Goal: Task Accomplishment & Management: Use online tool/utility

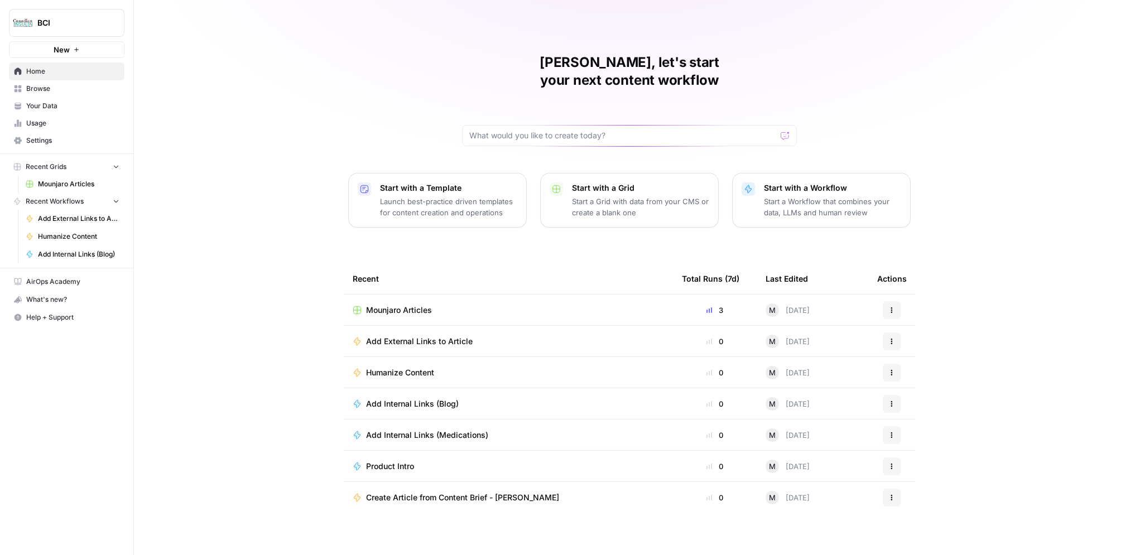
click at [449, 295] on td "Mounjaro Articles" at bounding box center [508, 310] width 329 height 31
click at [429, 305] on span "Mounjaro Articles" at bounding box center [399, 310] width 66 height 11
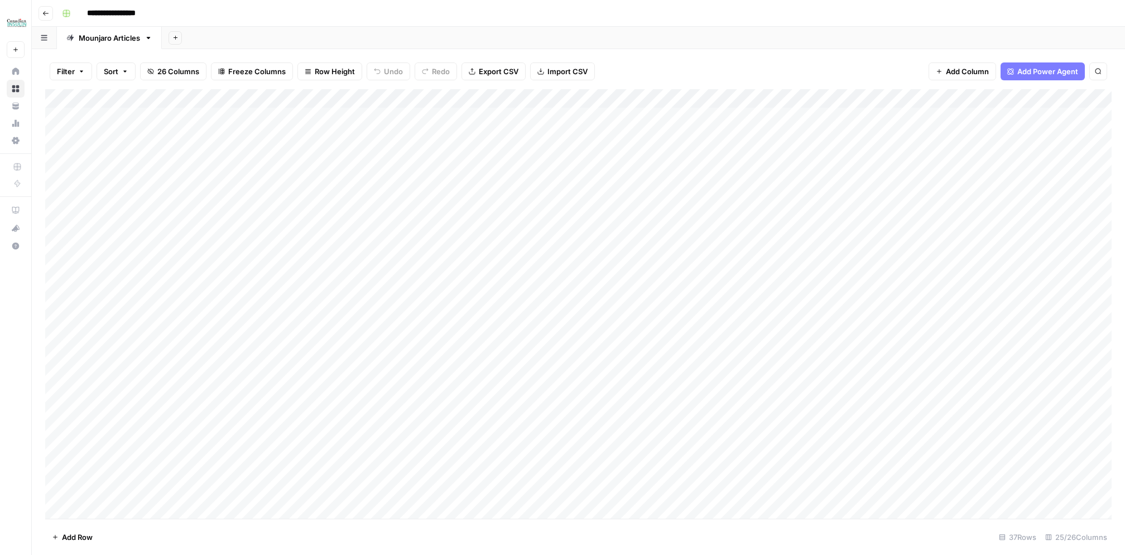
click at [613, 98] on div "Add Column" at bounding box center [578, 304] width 1066 height 430
click at [590, 185] on button "Configure Inputs" at bounding box center [603, 193] width 123 height 16
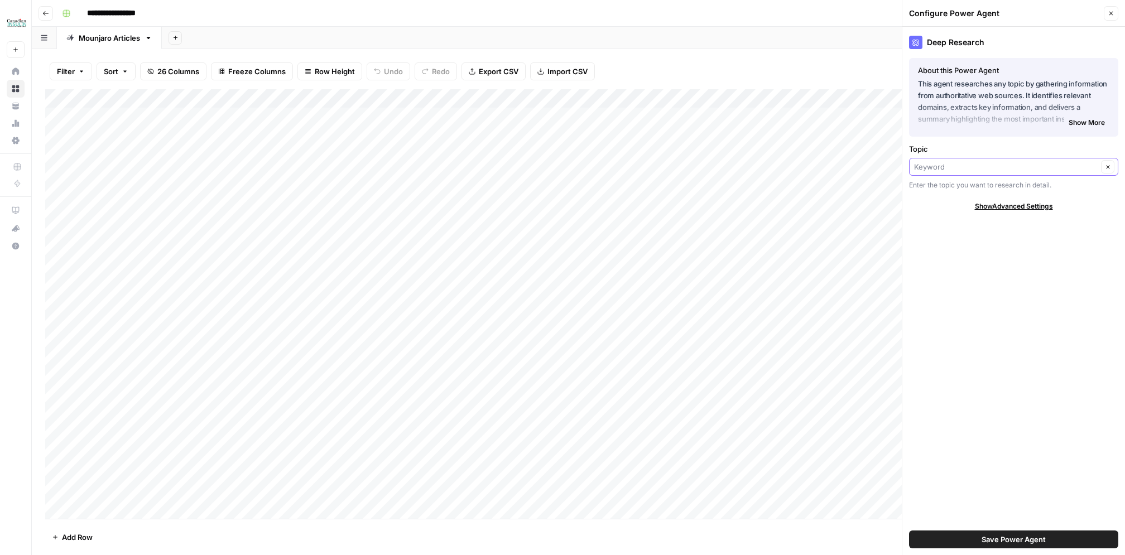
click at [930, 167] on input "Topic" at bounding box center [1006, 166] width 184 height 11
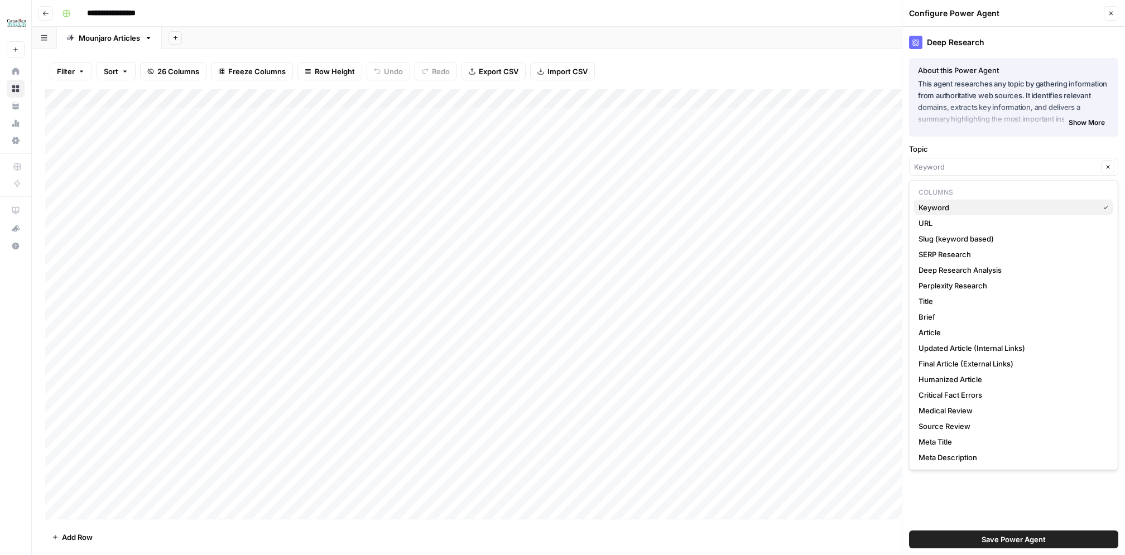
click at [934, 207] on span "Keyword" at bounding box center [1007, 207] width 176 height 11
type input "Keyword"
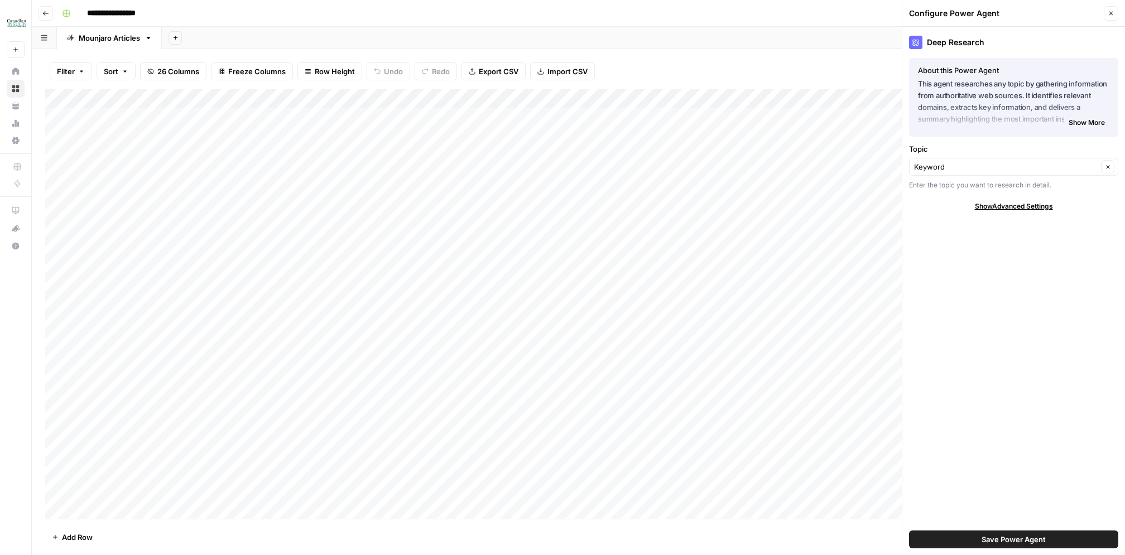
click at [973, 536] on button "Save Power Agent" at bounding box center [1013, 540] width 209 height 18
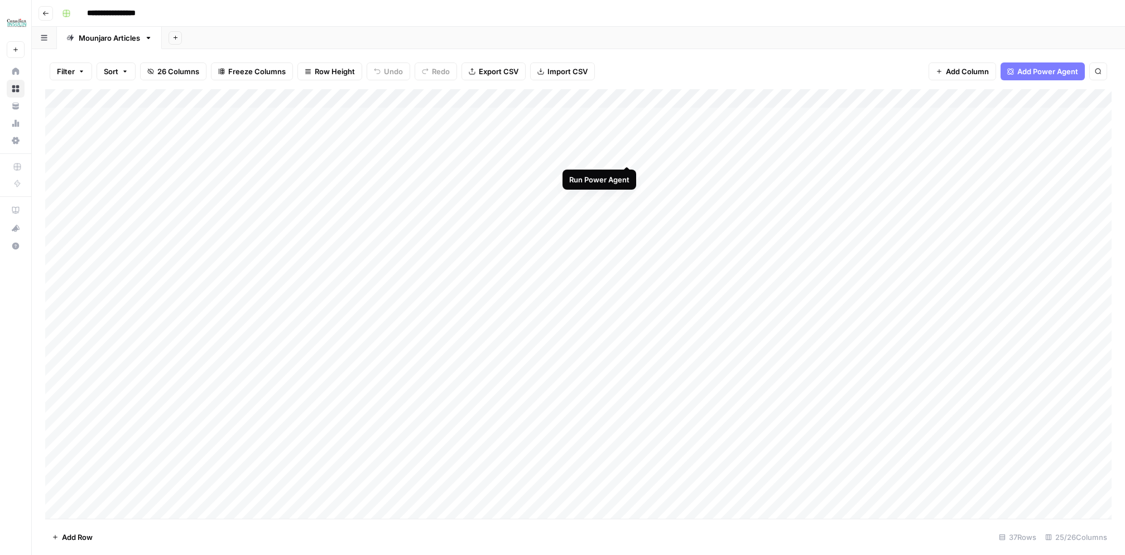
click at [623, 153] on div "Add Column" at bounding box center [578, 304] width 1066 height 430
click at [591, 172] on div "Add Column" at bounding box center [578, 304] width 1066 height 430
click at [575, 153] on div "Add Column" at bounding box center [578, 304] width 1066 height 430
click at [547, 154] on div "Add Column" at bounding box center [578, 304] width 1066 height 430
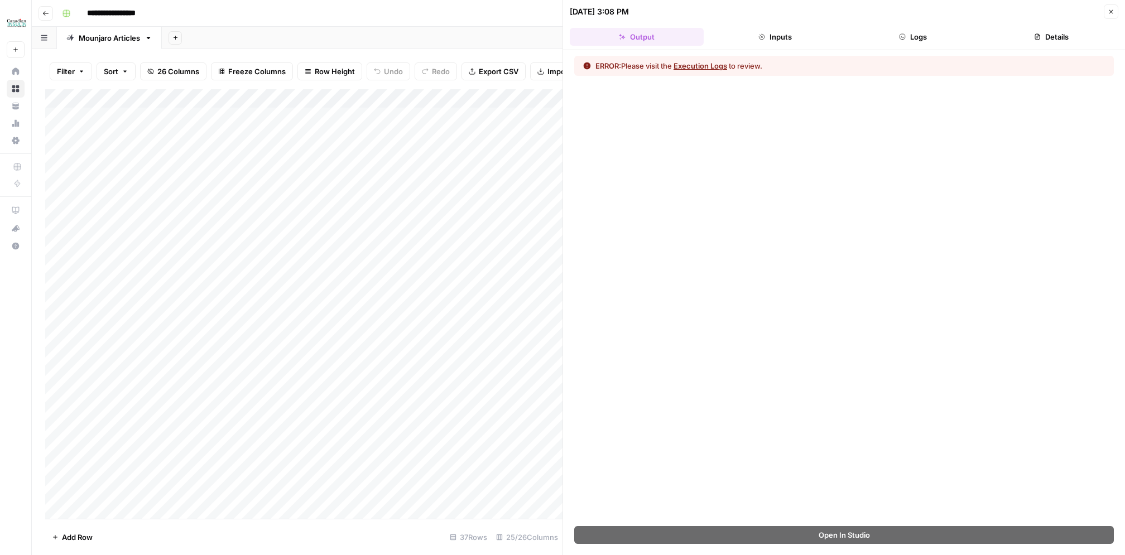
click at [691, 62] on button "Execution Logs" at bounding box center [701, 65] width 54 height 11
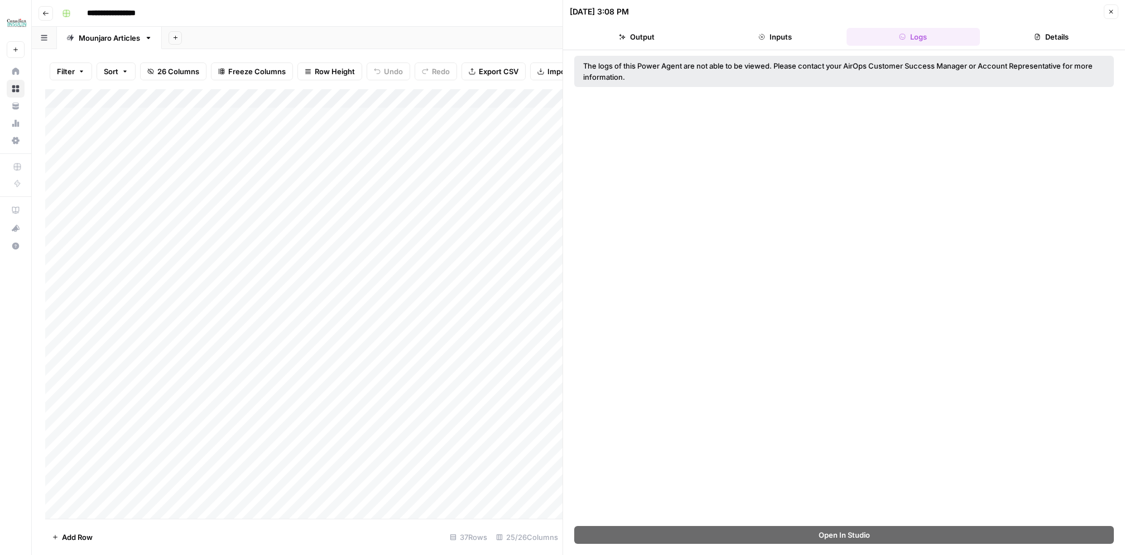
click at [1113, 8] on icon "button" at bounding box center [1111, 11] width 7 height 7
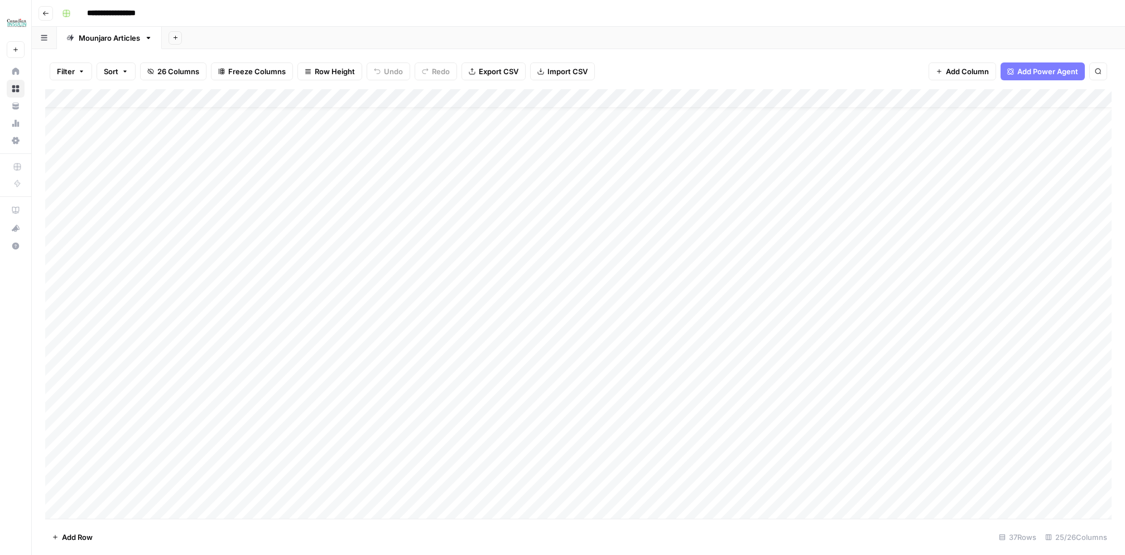
scroll to position [16, 0]
click at [384, 158] on div "Add Column" at bounding box center [578, 304] width 1066 height 430
click at [583, 153] on div "Add Column" at bounding box center [578, 304] width 1066 height 430
drag, startPoint x: 49, startPoint y: 155, endPoint x: 49, endPoint y: 177, distance: 22.9
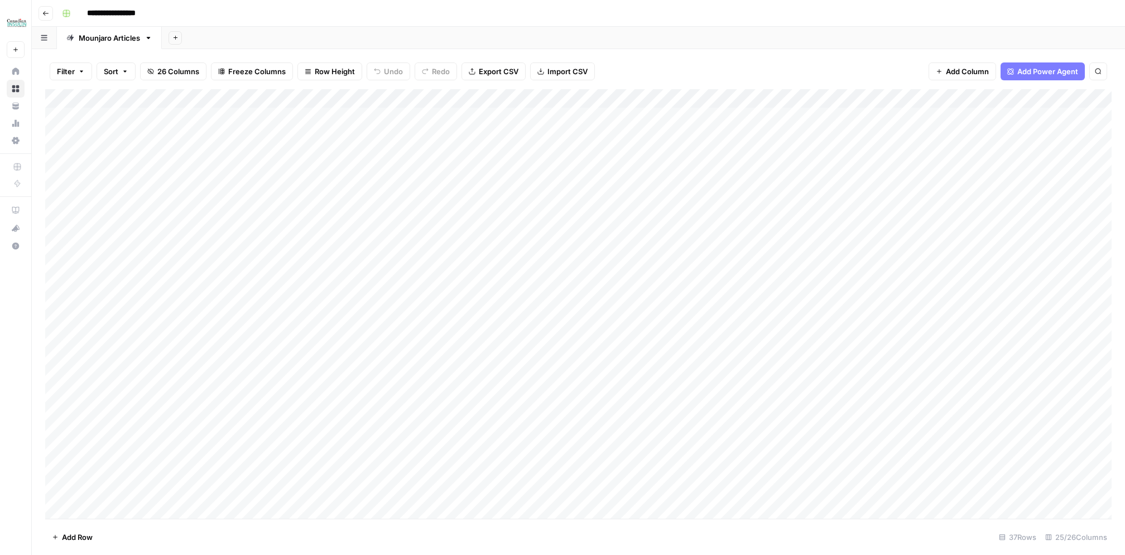
click at [49, 178] on div "Add Column" at bounding box center [578, 304] width 1066 height 430
drag, startPoint x: 49, startPoint y: 177, endPoint x: 60, endPoint y: 511, distance: 333.9
click at [60, 511] on div "Add Column" at bounding box center [578, 304] width 1066 height 430
drag, startPoint x: 50, startPoint y: 224, endPoint x: 75, endPoint y: 501, distance: 278.5
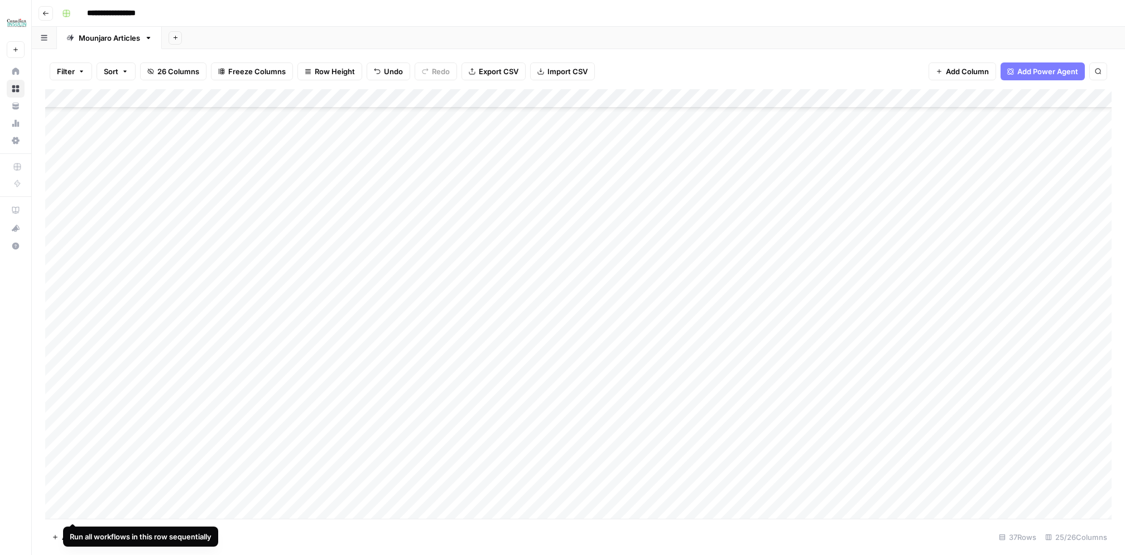
click at [75, 501] on div "Add Column" at bounding box center [578, 304] width 1066 height 430
drag, startPoint x: 49, startPoint y: 473, endPoint x: 68, endPoint y: 128, distance: 344.8
click at [68, 128] on div "Add Column" at bounding box center [578, 304] width 1066 height 430
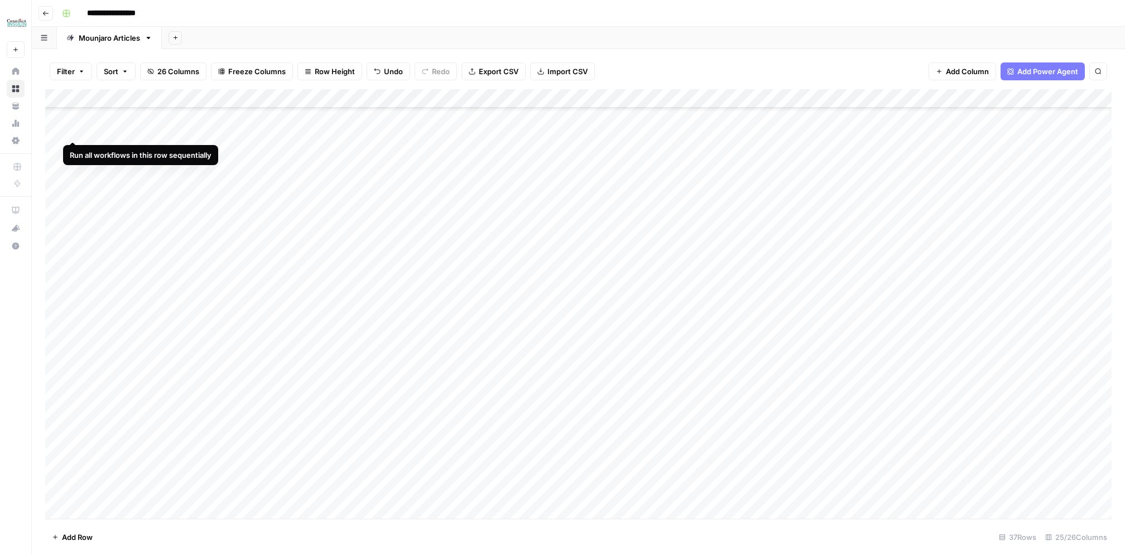
scroll to position [0, 0]
drag, startPoint x: 48, startPoint y: 439, endPoint x: 60, endPoint y: 180, distance: 259.8
click at [60, 180] on div "Add Column" at bounding box center [578, 304] width 1066 height 430
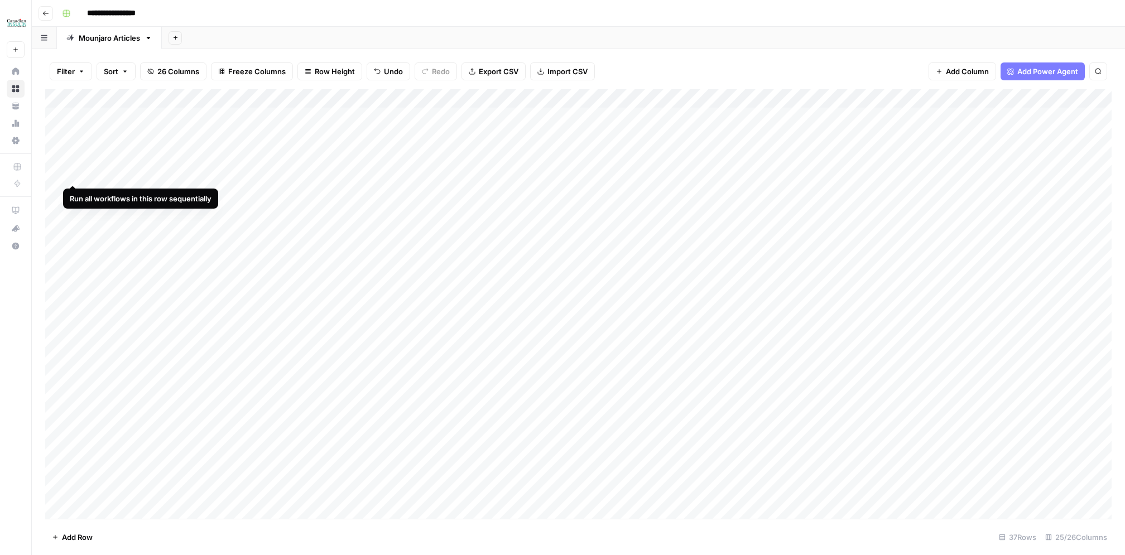
click at [74, 174] on div "Add Column" at bounding box center [578, 304] width 1066 height 430
click at [788, 152] on div "Add Column" at bounding box center [578, 304] width 1066 height 430
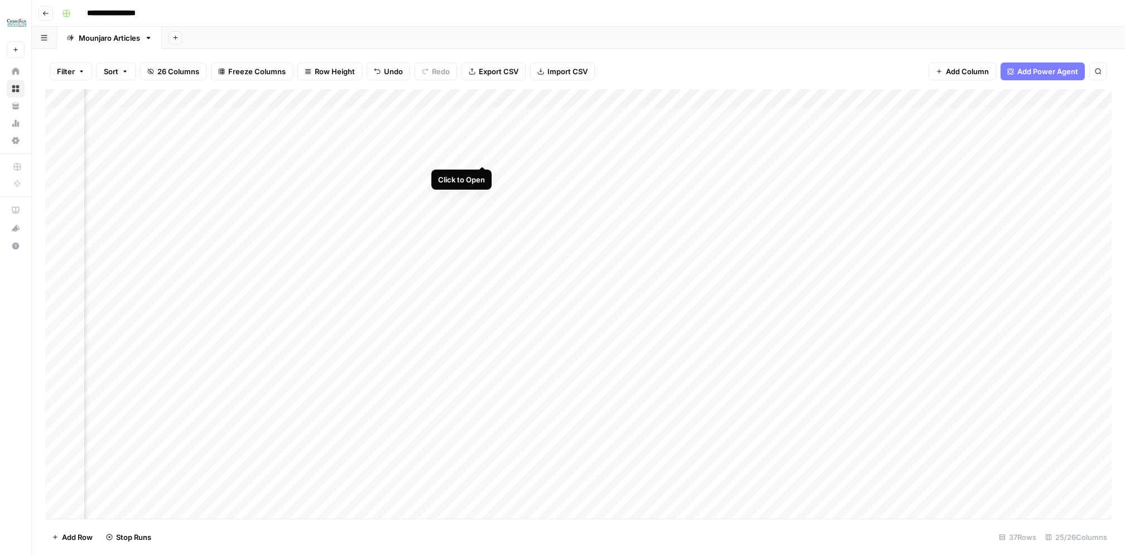
click at [482, 155] on div "Add Column" at bounding box center [578, 304] width 1066 height 430
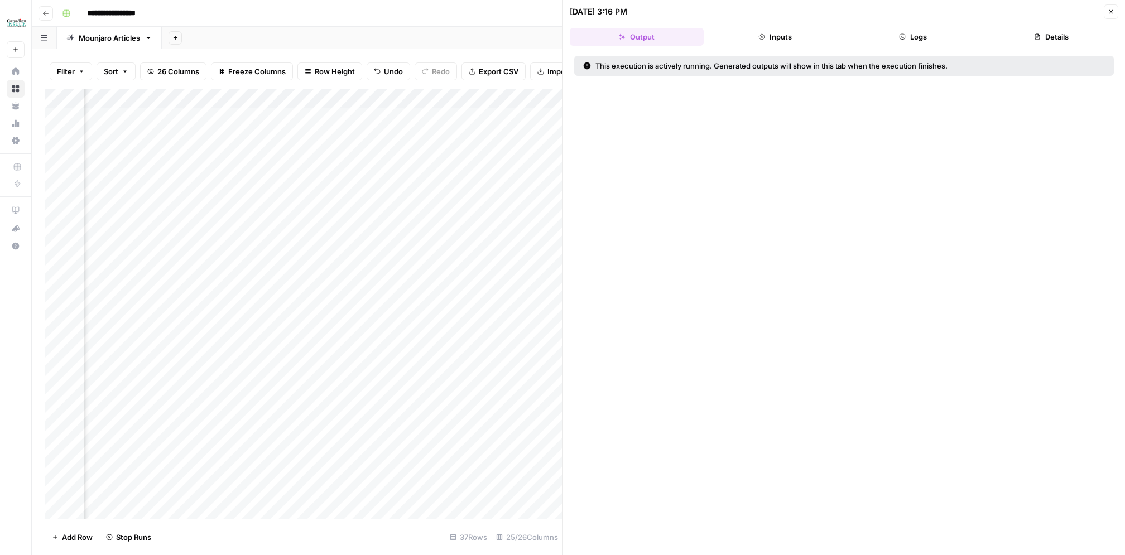
click at [1108, 13] on icon "button" at bounding box center [1111, 11] width 7 height 7
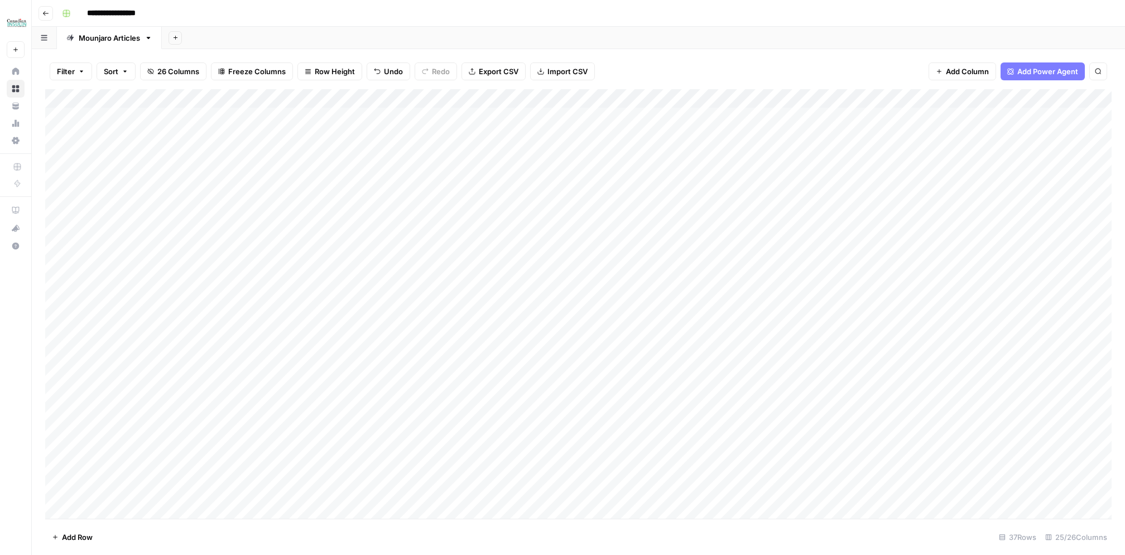
click at [584, 172] on div "Add Column" at bounding box center [578, 304] width 1066 height 430
click at [611, 171] on div "Add Column" at bounding box center [578, 304] width 1066 height 430
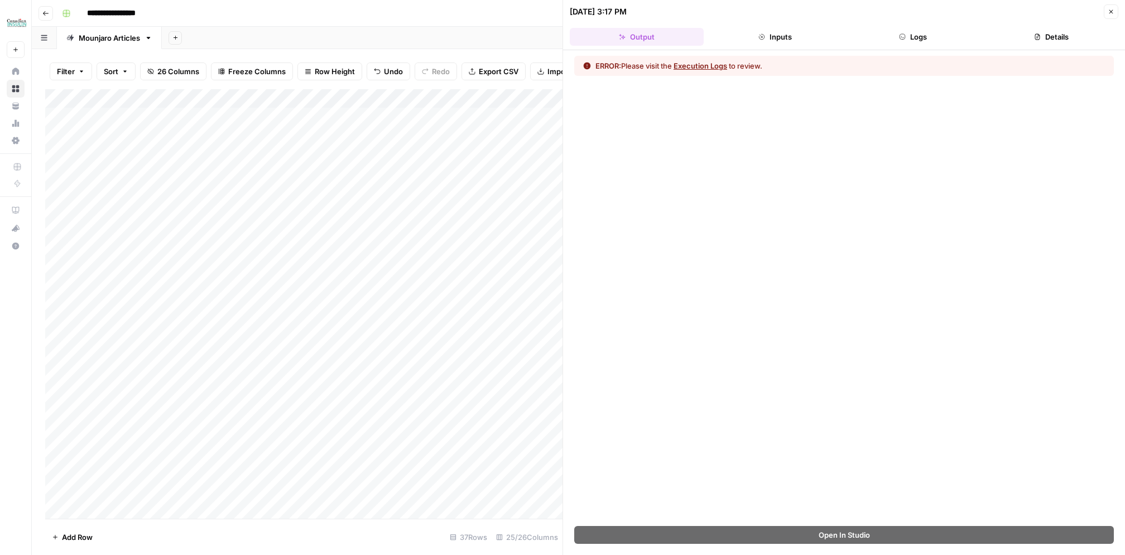
click at [703, 66] on button "Execution Logs" at bounding box center [701, 65] width 54 height 11
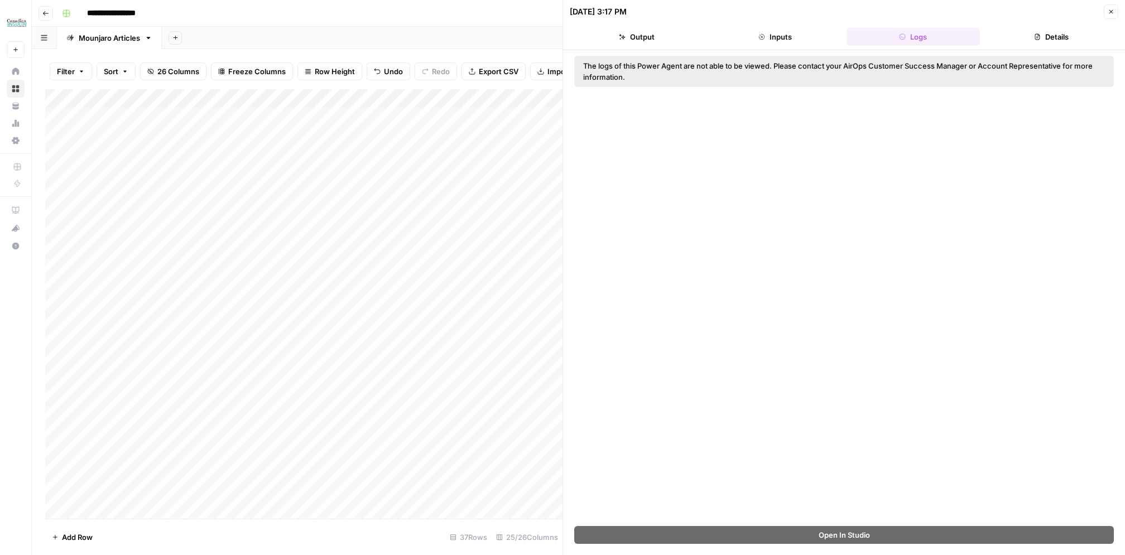
click at [1034, 40] on button "Details" at bounding box center [1051, 37] width 134 height 18
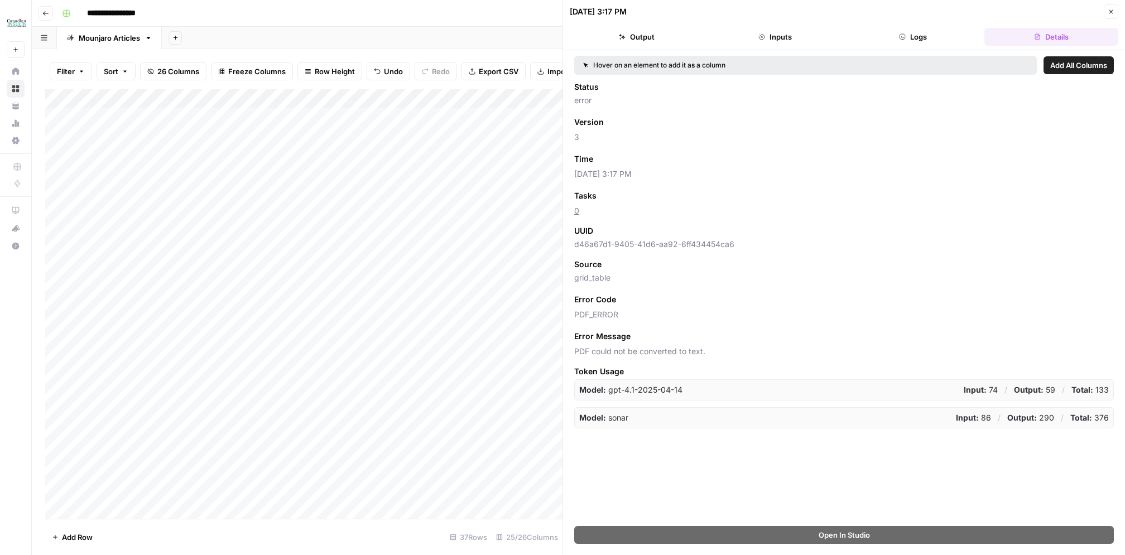
click at [1111, 12] on icon "button" at bounding box center [1111, 11] width 7 height 7
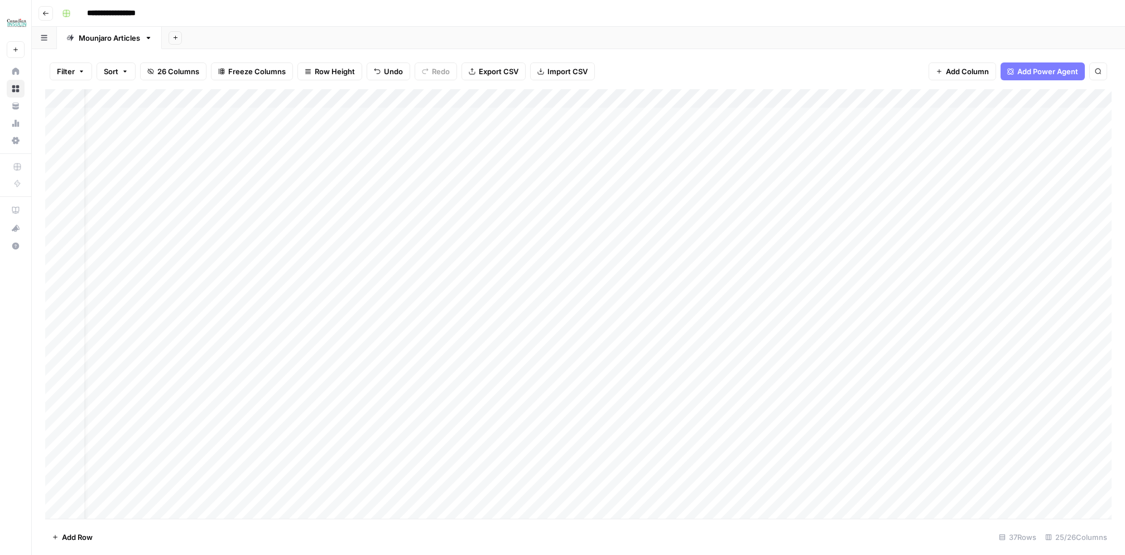
scroll to position [0, 29]
click at [599, 174] on div "Add Column" at bounding box center [578, 304] width 1066 height 430
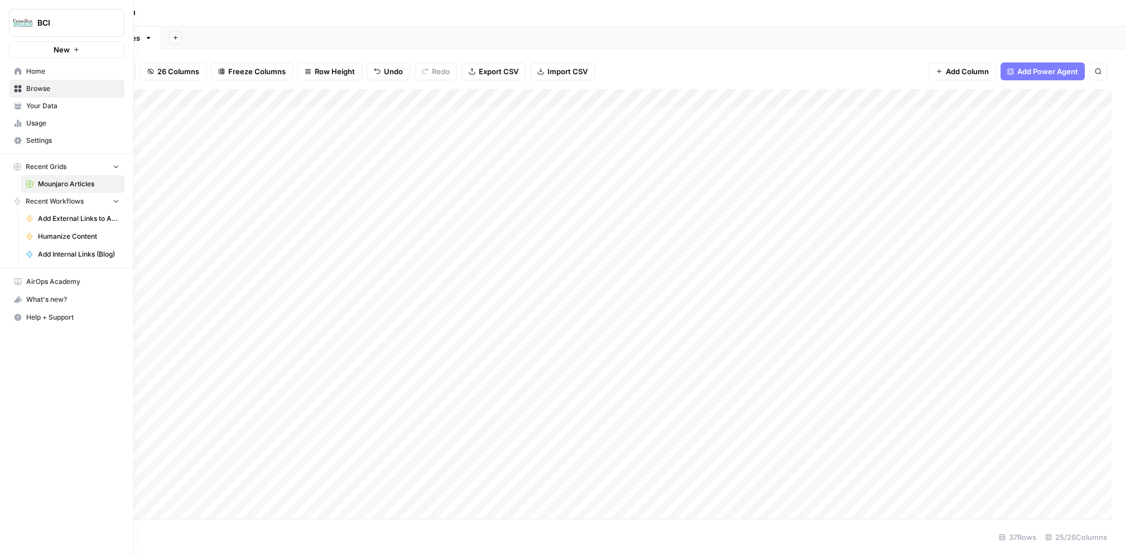
click at [20, 70] on icon at bounding box center [18, 71] width 7 height 7
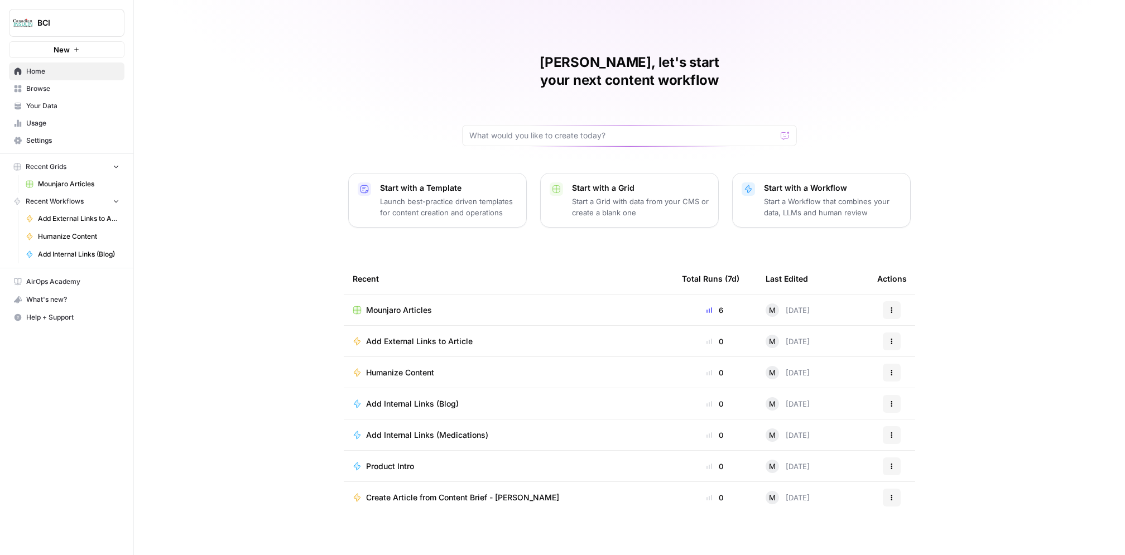
click at [49, 88] on span "Browse" at bounding box center [72, 89] width 93 height 10
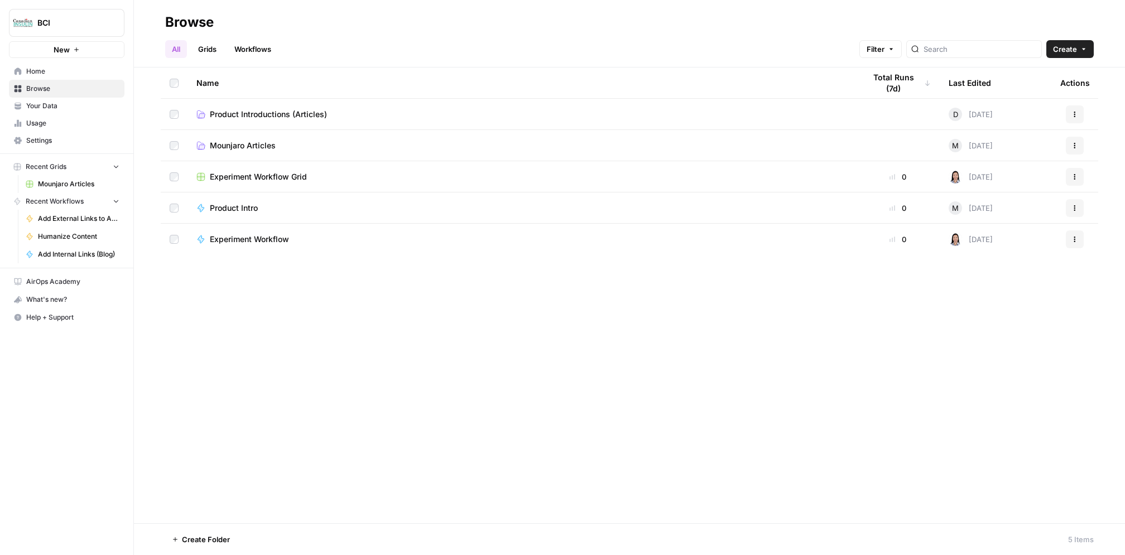
click at [82, 69] on span "Home" at bounding box center [72, 71] width 93 height 10
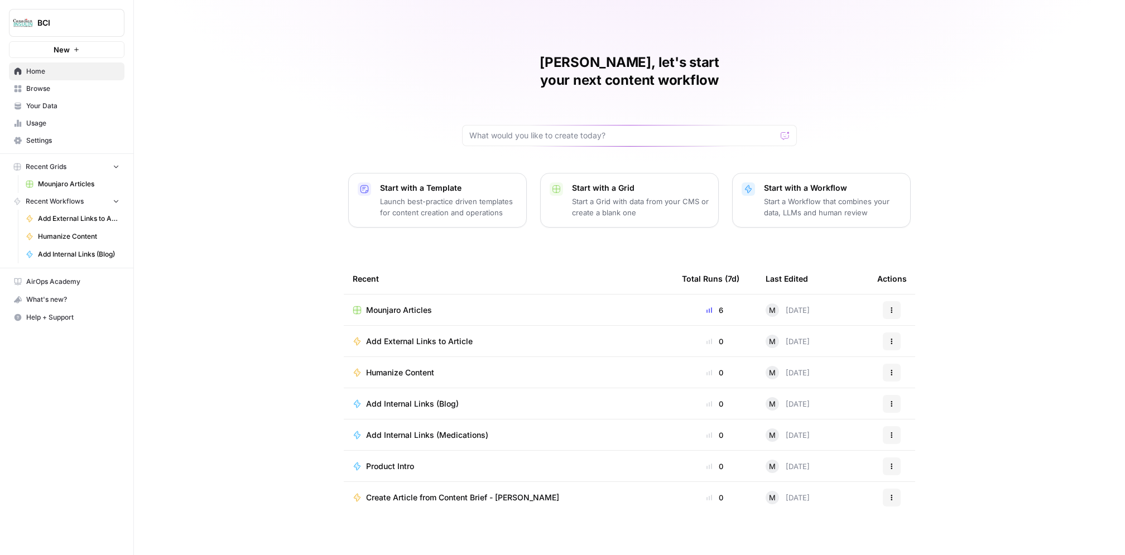
click at [46, 85] on span "Browse" at bounding box center [72, 89] width 93 height 10
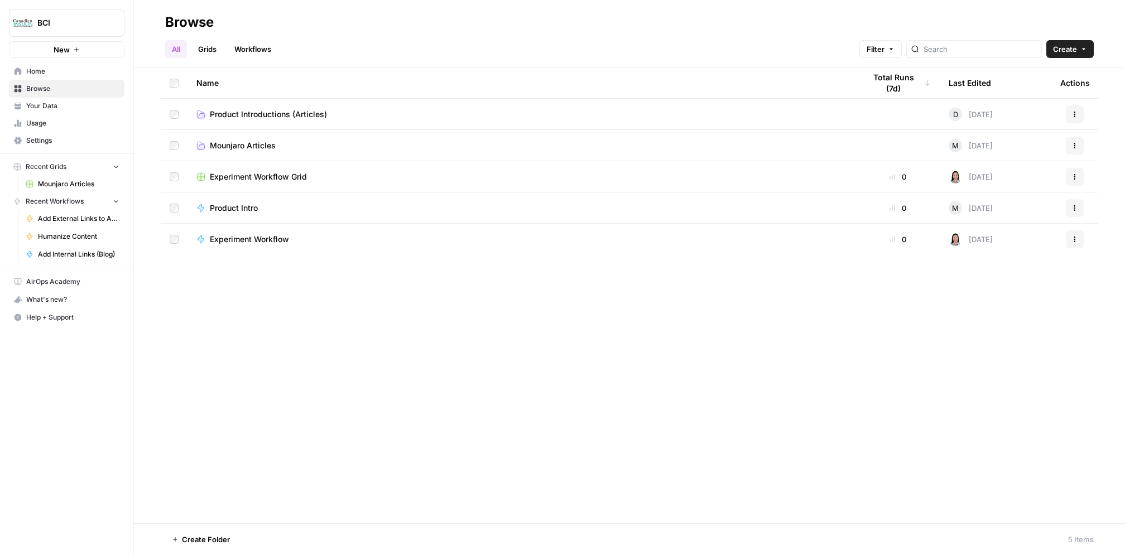
click at [238, 146] on span "Mounjaro Articles" at bounding box center [243, 145] width 66 height 11
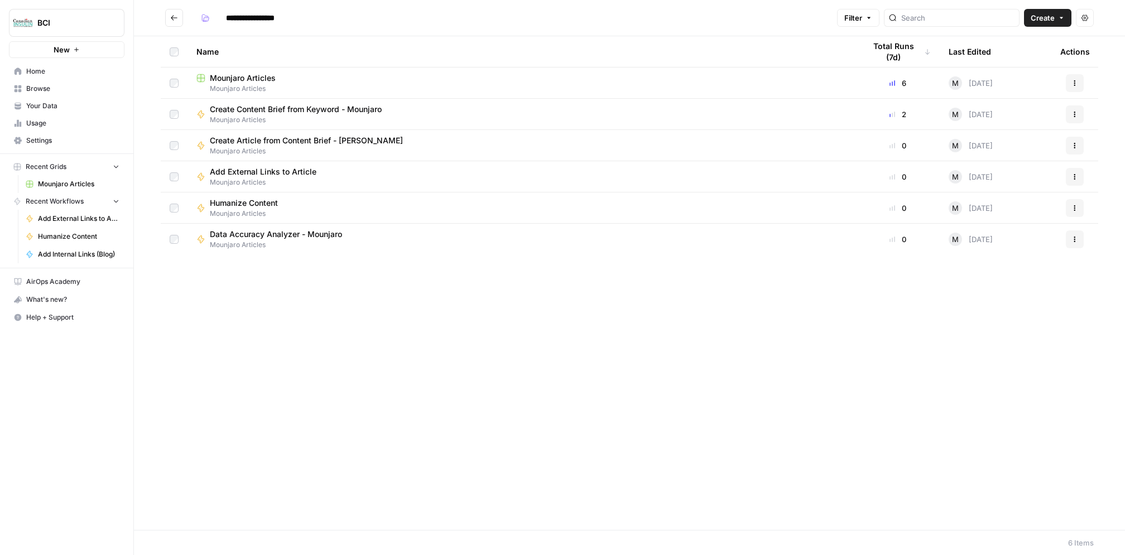
click at [256, 75] on span "Mounjaro Articles" at bounding box center [243, 78] width 66 height 11
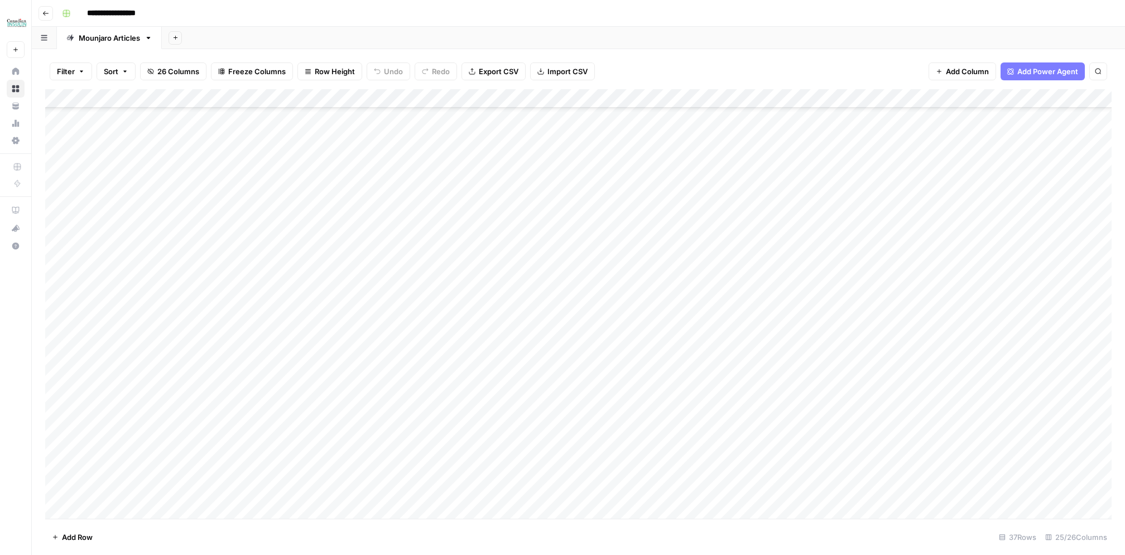
scroll to position [73, 0]
click at [71, 121] on div "Add Column" at bounding box center [578, 304] width 1066 height 430
click at [614, 97] on div "Add Column" at bounding box center [578, 304] width 1066 height 430
click at [595, 190] on span "Configure Inputs" at bounding box center [608, 192] width 98 height 11
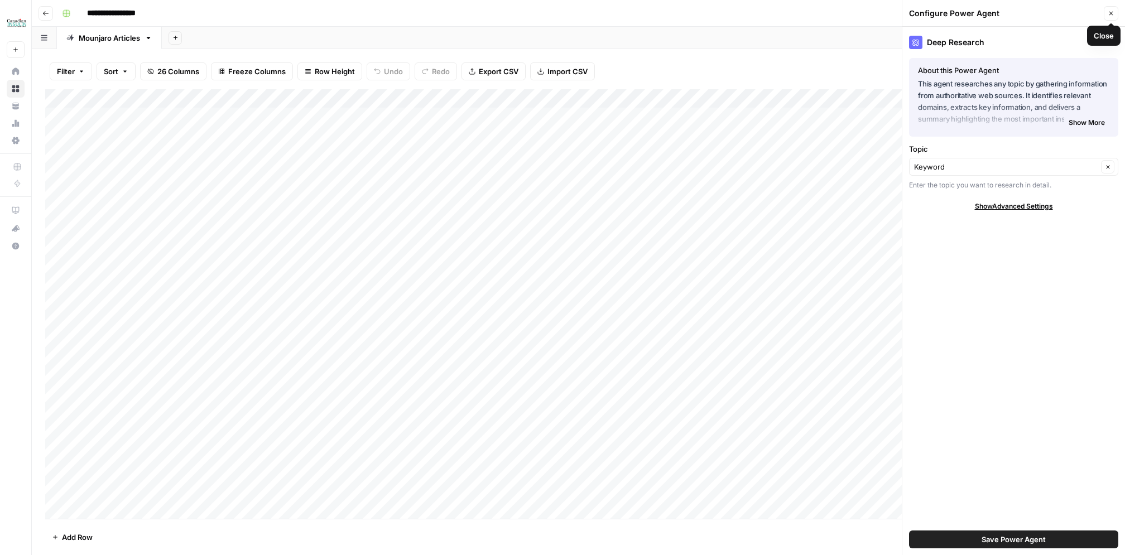
click at [1110, 12] on icon "button" at bounding box center [1111, 13] width 7 height 7
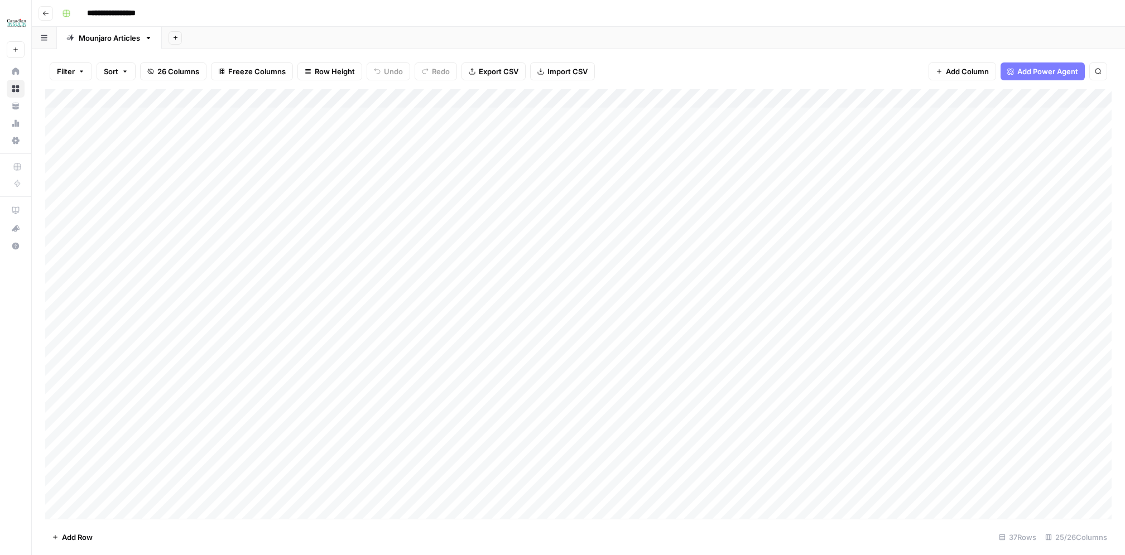
click at [649, 150] on div "Add Column" at bounding box center [578, 304] width 1066 height 430
click at [728, 153] on div "Add Column" at bounding box center [578, 304] width 1066 height 430
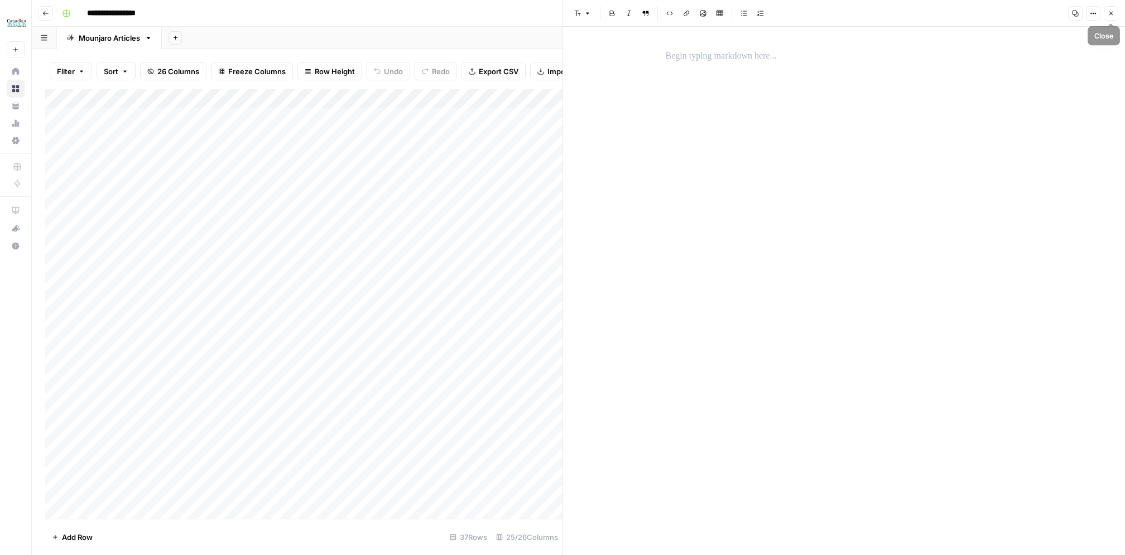
click at [1108, 18] on button "Close" at bounding box center [1111, 13] width 15 height 15
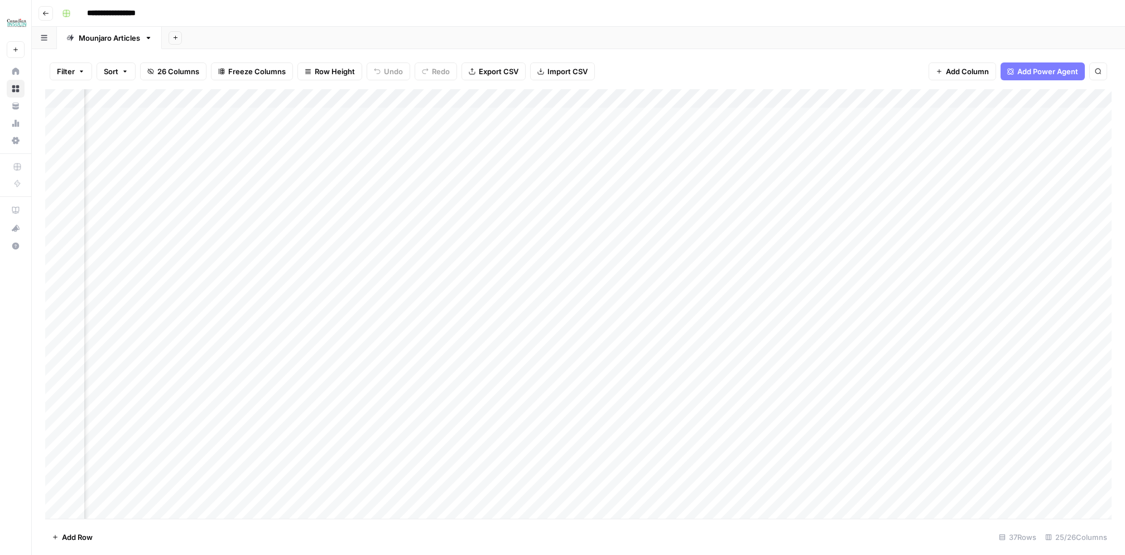
scroll to position [0, 179]
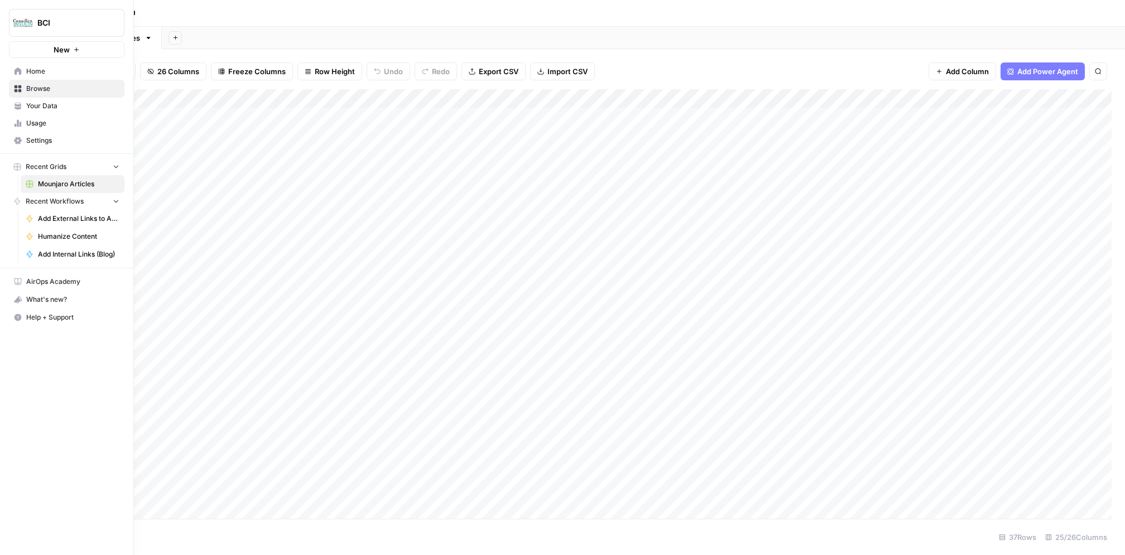
click at [75, 124] on span "Usage" at bounding box center [72, 123] width 93 height 10
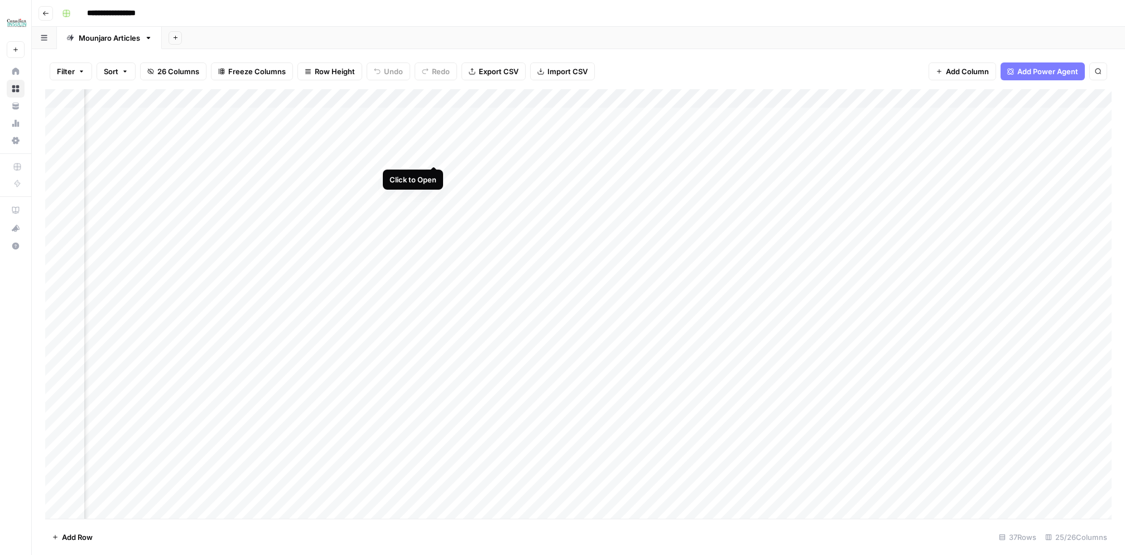
click at [435, 155] on div "Add Column" at bounding box center [578, 304] width 1066 height 430
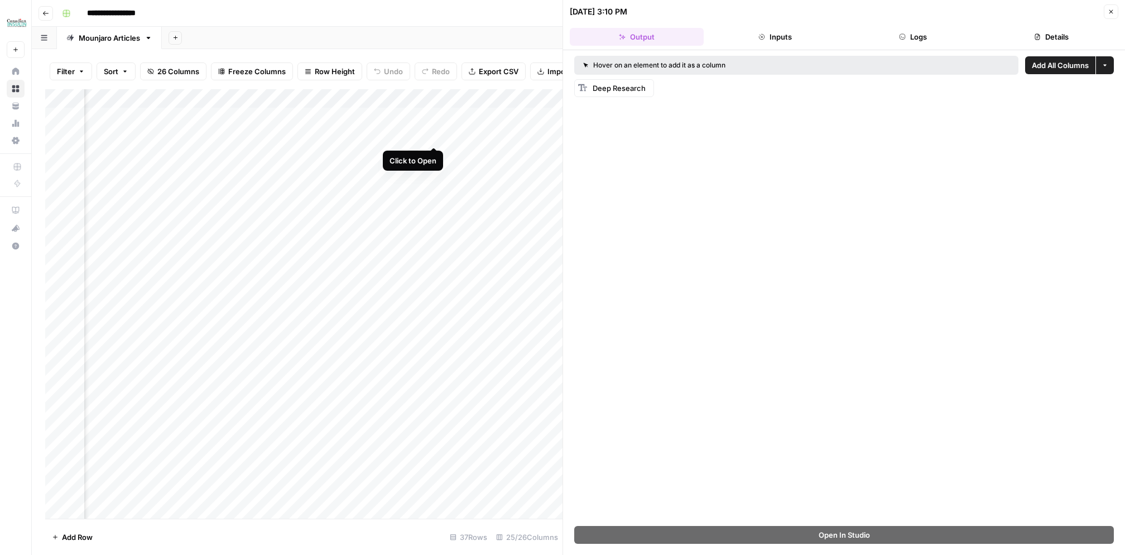
click at [439, 136] on div "Add Column" at bounding box center [303, 304] width 517 height 430
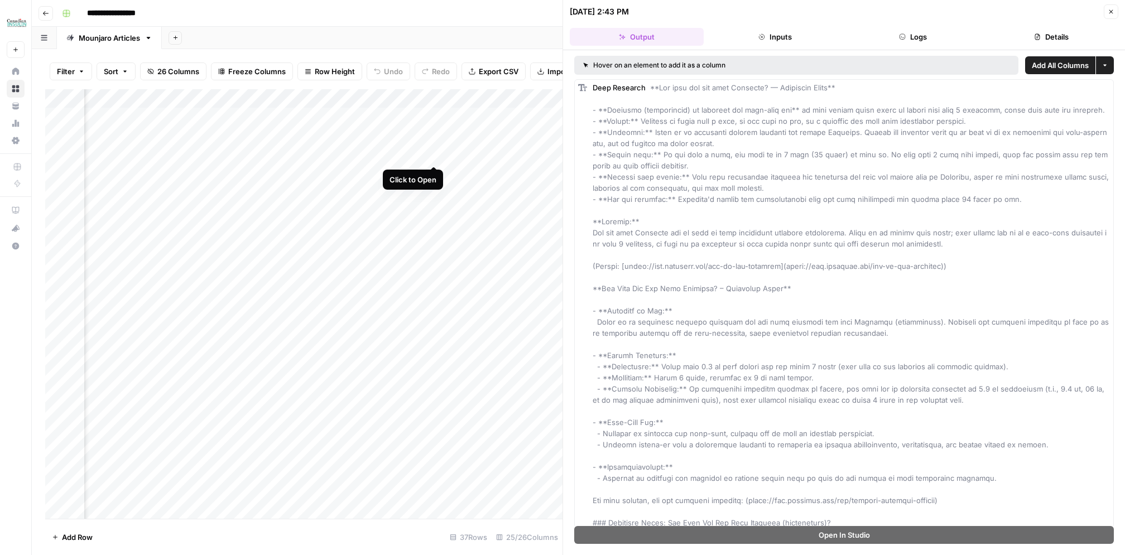
click at [436, 154] on div "Add Column" at bounding box center [303, 304] width 517 height 430
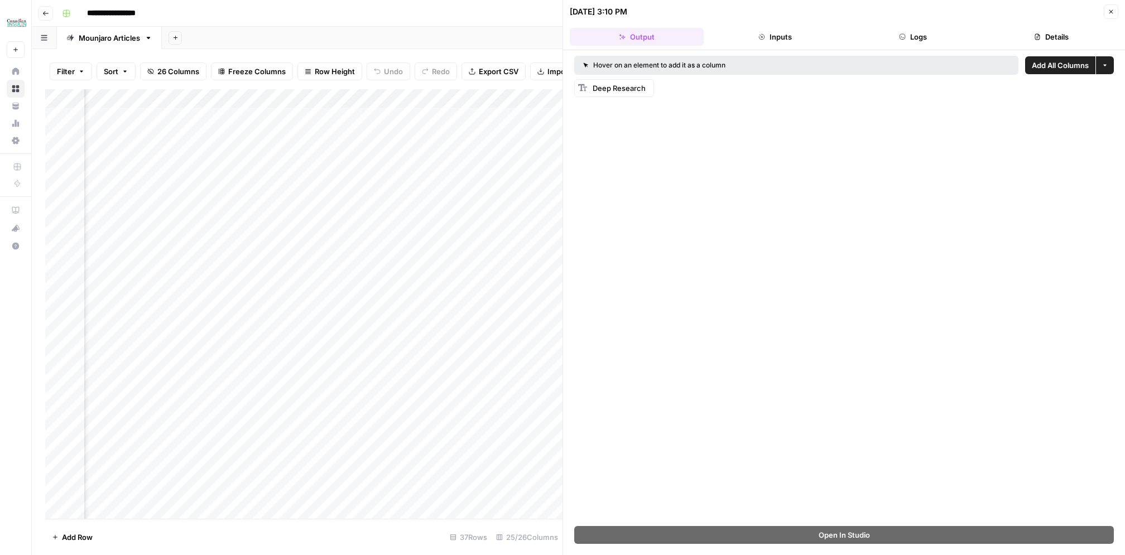
scroll to position [0, 295]
click at [1114, 12] on span "Close" at bounding box center [1114, 12] width 1 height 1
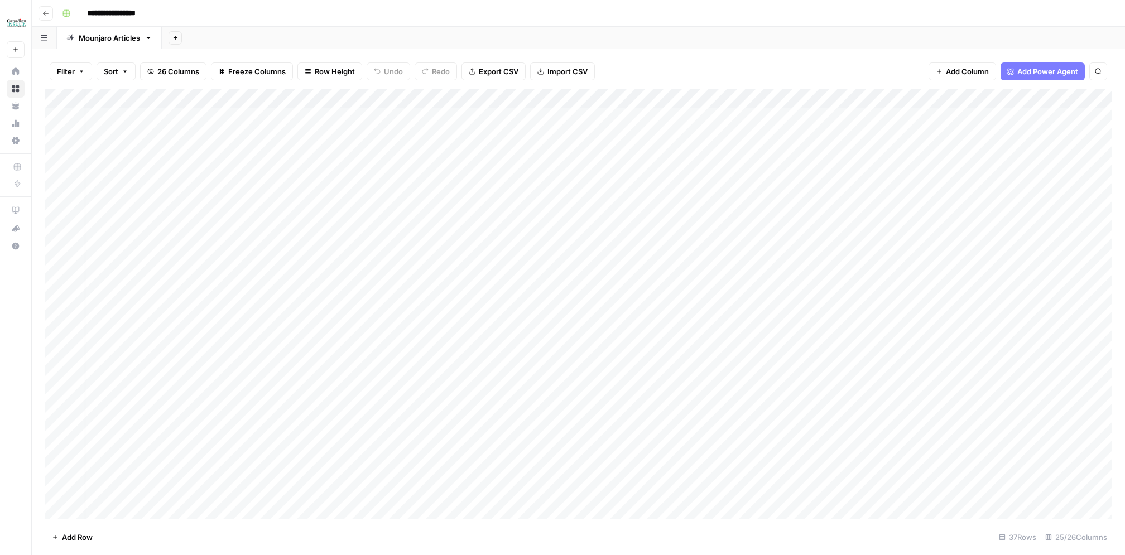
scroll to position [0, 1]
click at [413, 98] on div "Add Column" at bounding box center [578, 304] width 1066 height 430
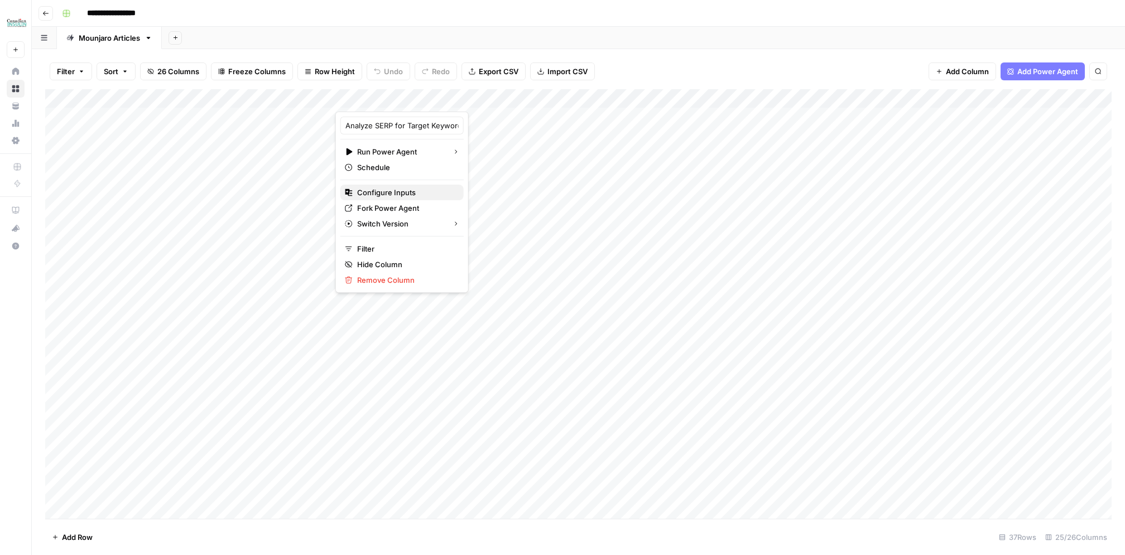
click at [397, 185] on button "Configure Inputs" at bounding box center [401, 193] width 123 height 16
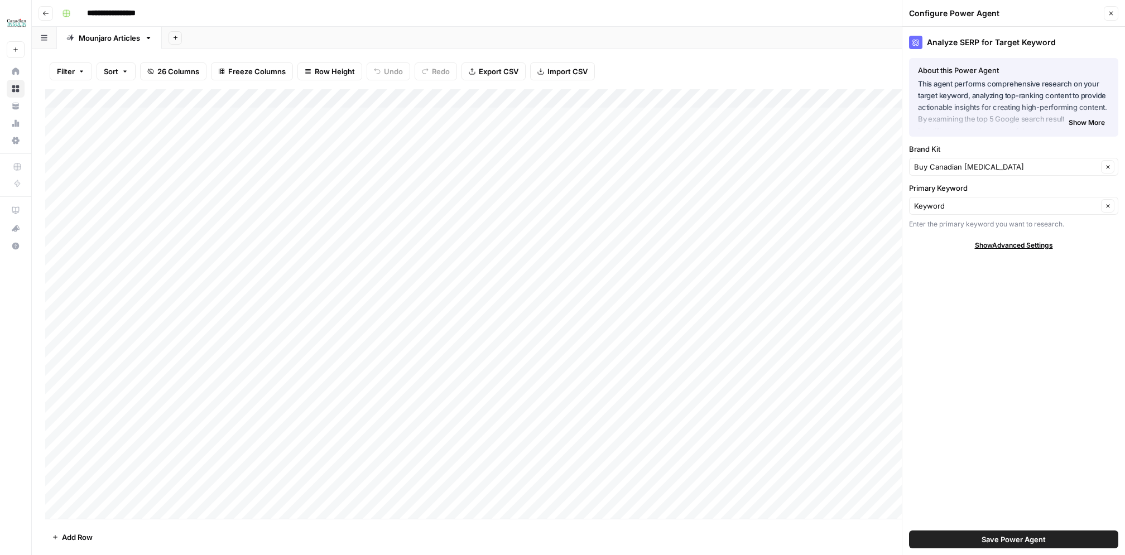
click at [616, 97] on div "Add Column" at bounding box center [578, 304] width 1066 height 430
click at [589, 190] on span "Configure Inputs" at bounding box center [607, 192] width 98 height 11
click at [412, 99] on div "Add Column" at bounding box center [578, 304] width 1066 height 430
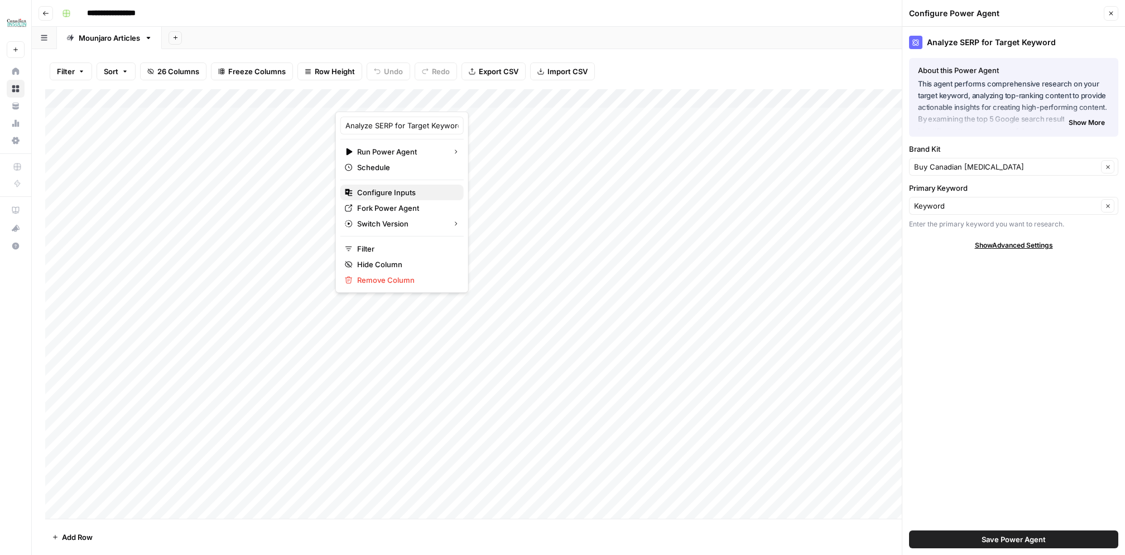
click at [404, 194] on span "Configure Inputs" at bounding box center [406, 192] width 98 height 11
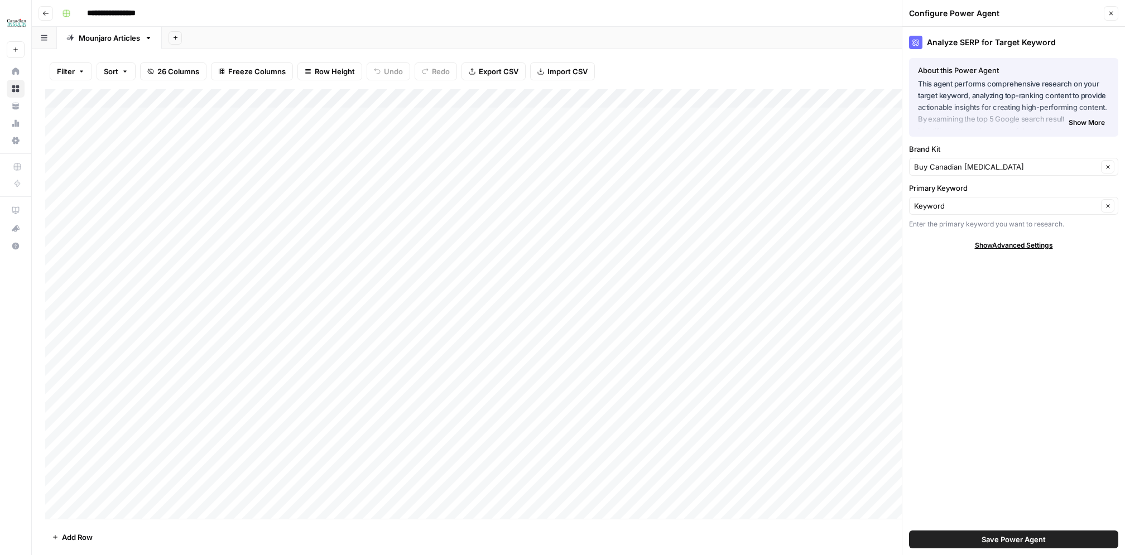
click at [413, 98] on div "Add Column" at bounding box center [578, 304] width 1066 height 430
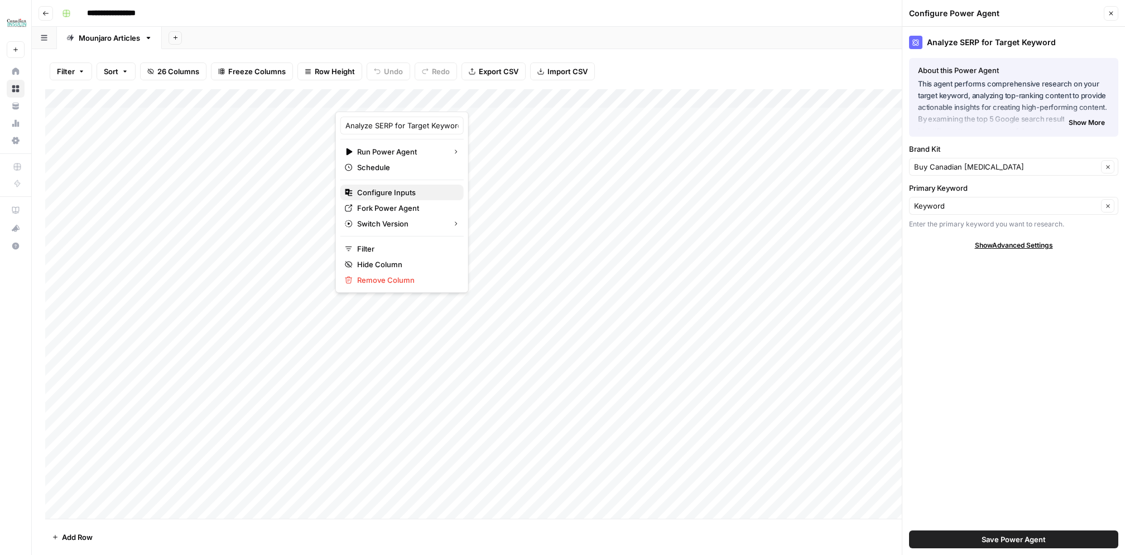
click at [391, 190] on span "Configure Inputs" at bounding box center [406, 192] width 98 height 11
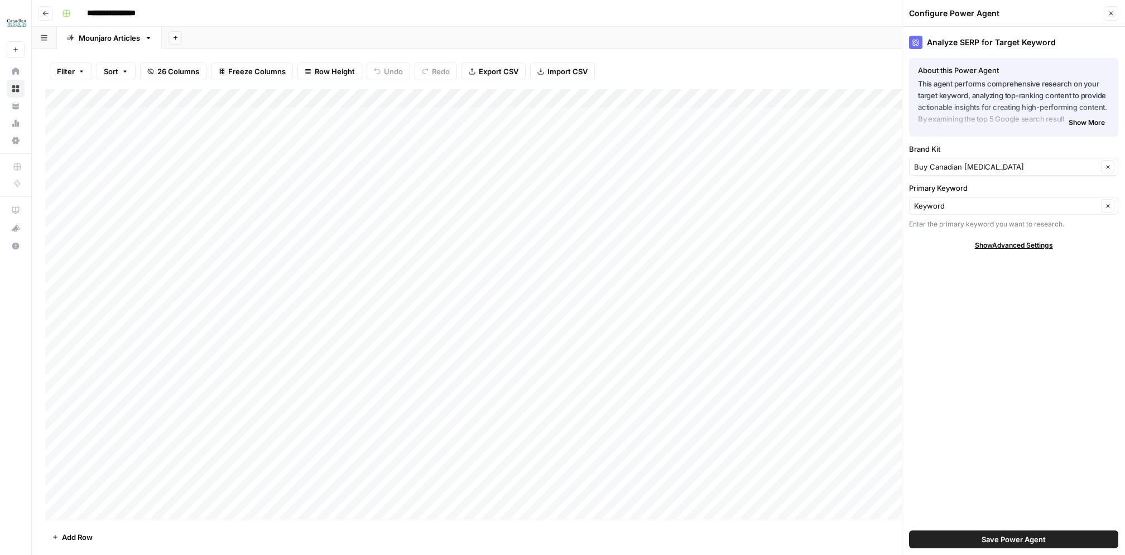
click at [997, 246] on span "Show Advanced Settings" at bounding box center [1014, 246] width 78 height 10
click at [997, 246] on span "Hide Advanced Settings" at bounding box center [1013, 246] width 75 height 10
click at [969, 204] on input "Primary Keyword" at bounding box center [1006, 205] width 184 height 11
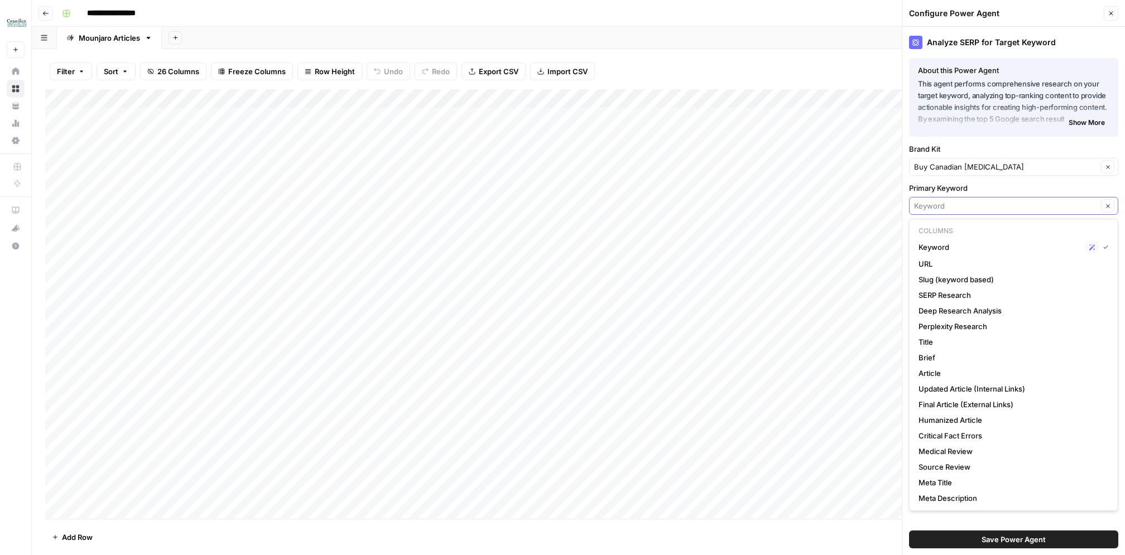
click at [969, 204] on input "Primary Keyword" at bounding box center [1006, 205] width 184 height 11
type input "Keyword"
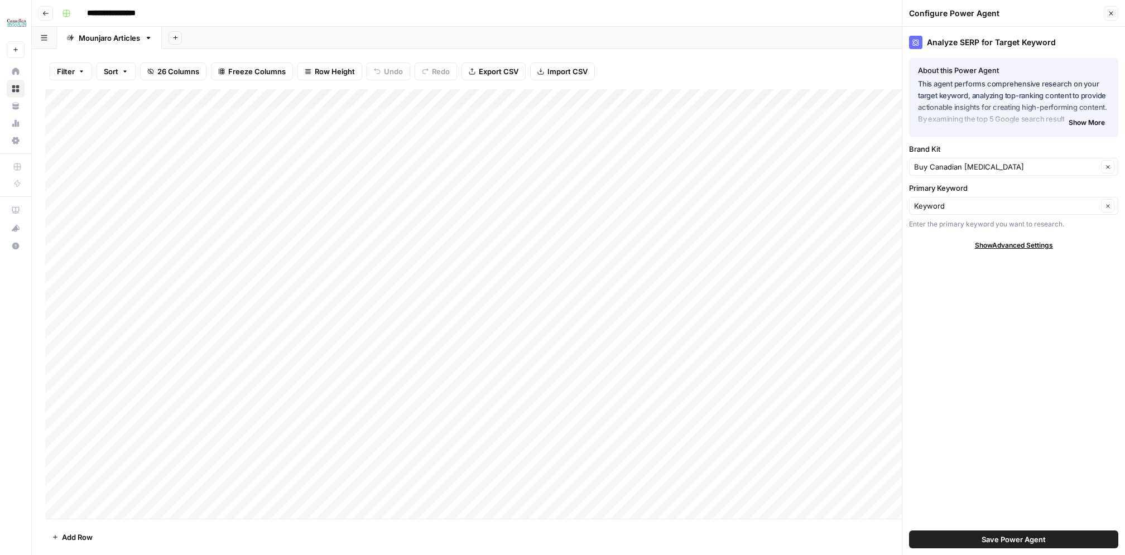
click at [961, 190] on label "Primary Keyword" at bounding box center [1013, 187] width 209 height 11
click at [961, 200] on input "Keyword" at bounding box center [1006, 205] width 184 height 11
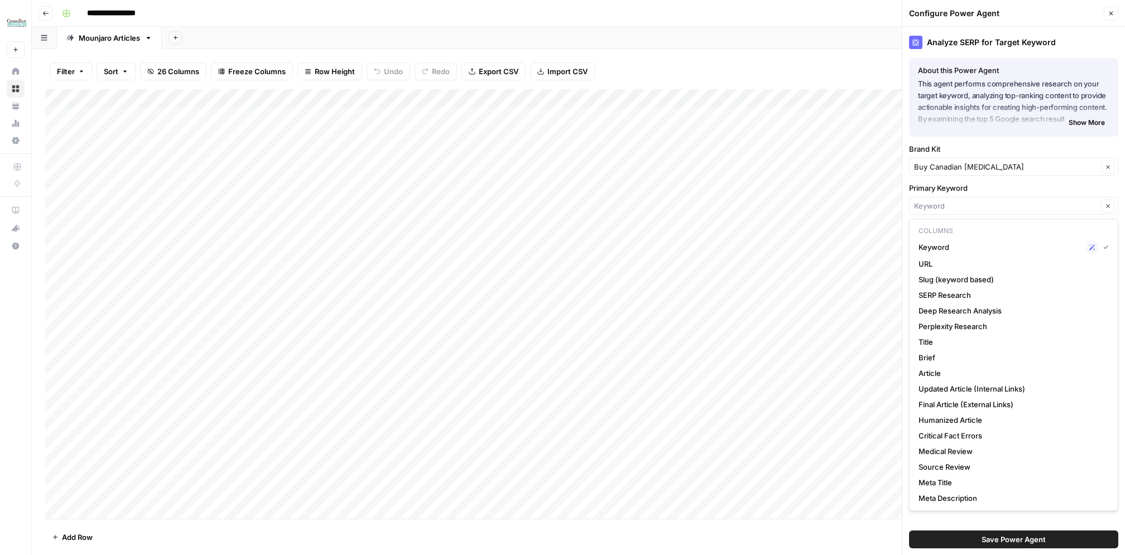
type input "Keyword"
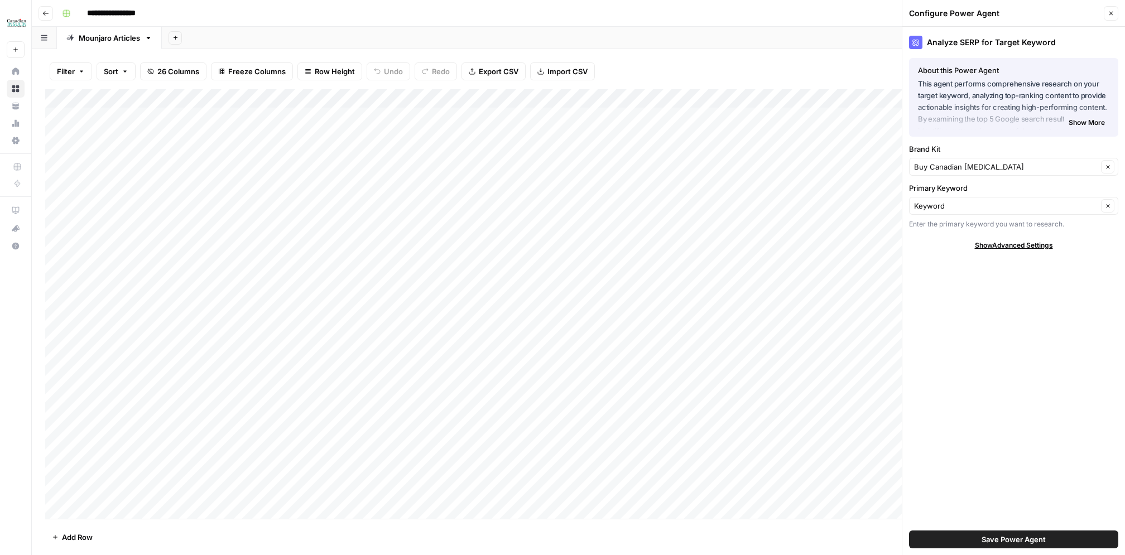
click at [961, 190] on label "Primary Keyword" at bounding box center [1013, 187] width 209 height 11
click at [961, 200] on input "Keyword" at bounding box center [1006, 205] width 184 height 11
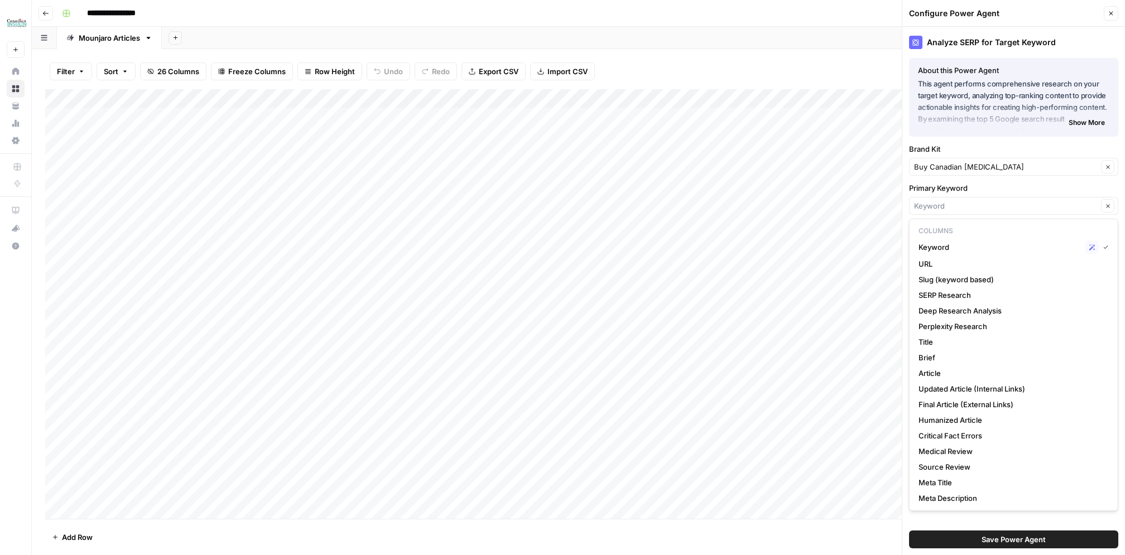
type input "Keyword"
click at [958, 186] on label "Primary Keyword" at bounding box center [1013, 187] width 209 height 11
click at [958, 200] on input "Keyword" at bounding box center [1006, 205] width 184 height 11
type input "Keyword"
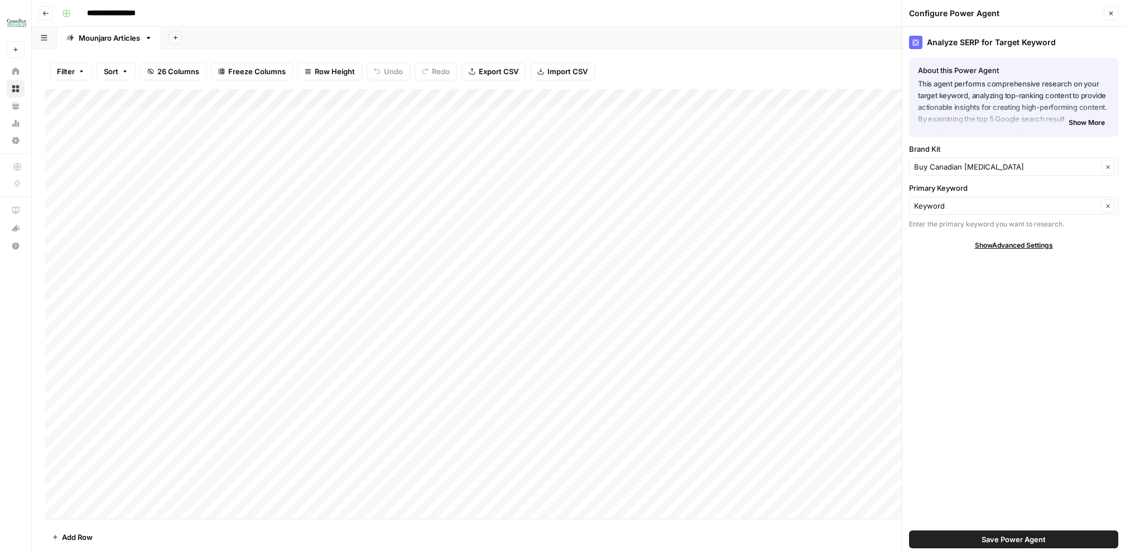
click at [861, 258] on div "Add Column" at bounding box center [578, 304] width 1066 height 430
click at [539, 99] on div "Add Column" at bounding box center [578, 304] width 1066 height 430
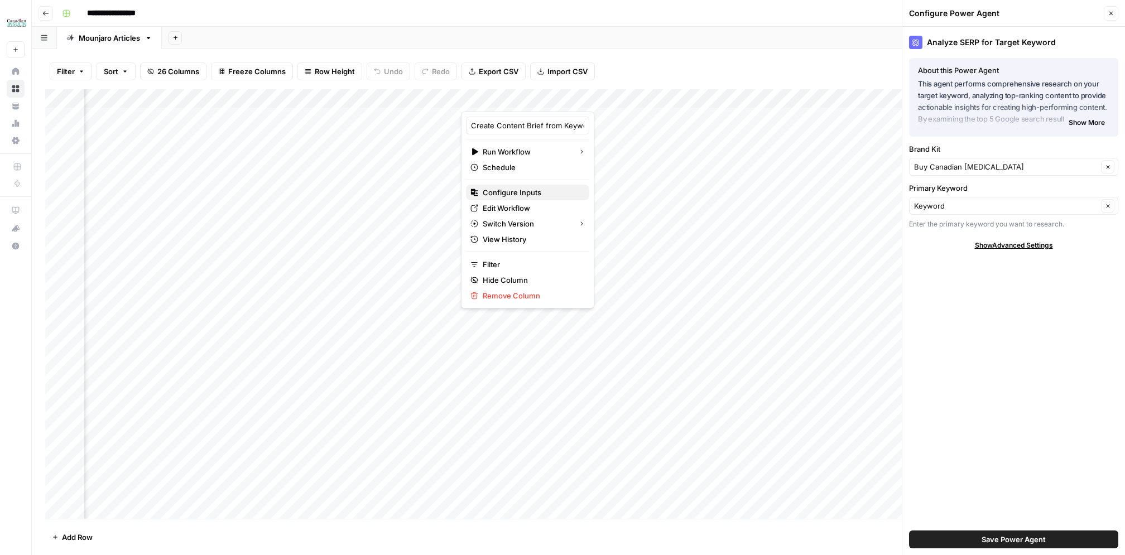
click at [518, 194] on span "Configure Inputs" at bounding box center [532, 192] width 98 height 11
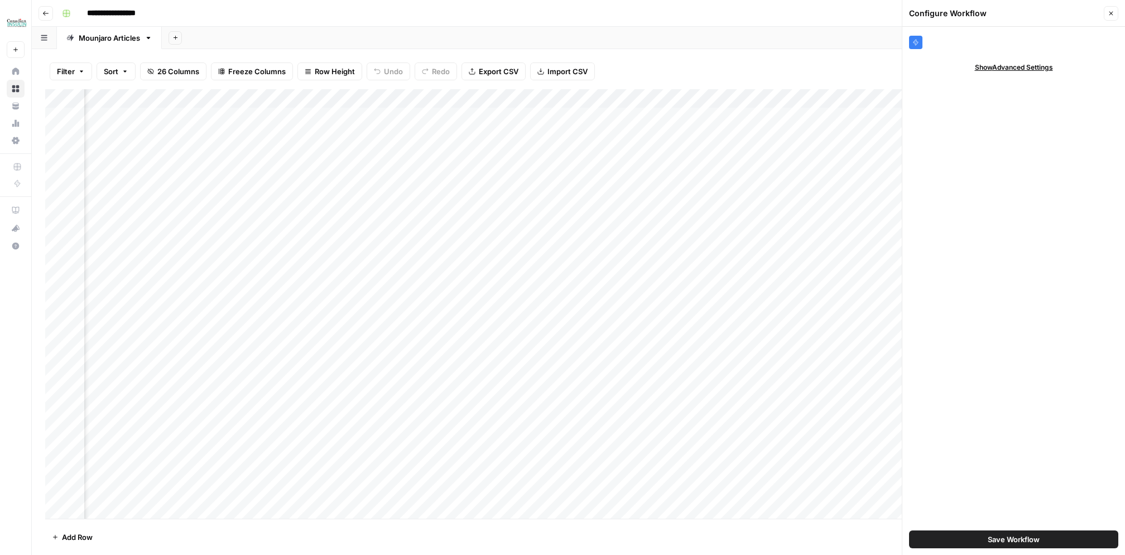
click at [1021, 69] on span "Show Advanced Settings" at bounding box center [1014, 68] width 78 height 10
click at [1021, 69] on span "Hide Advanced Settings" at bounding box center [1013, 68] width 75 height 10
click at [1113, 15] on icon "button" at bounding box center [1111, 14] width 4 height 4
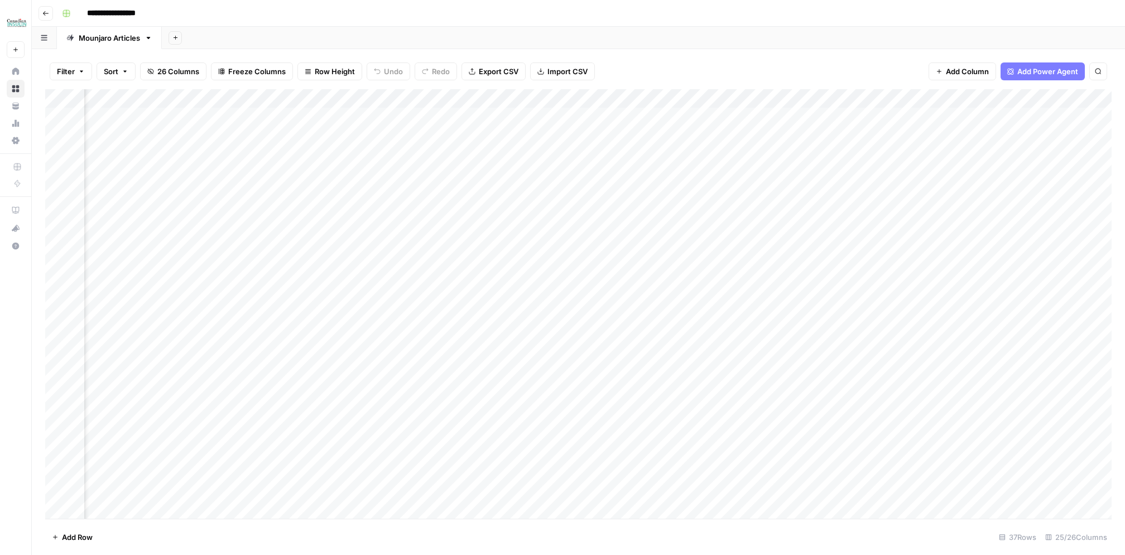
scroll to position [0, 378]
click at [740, 96] on div "Add Column" at bounding box center [578, 304] width 1066 height 430
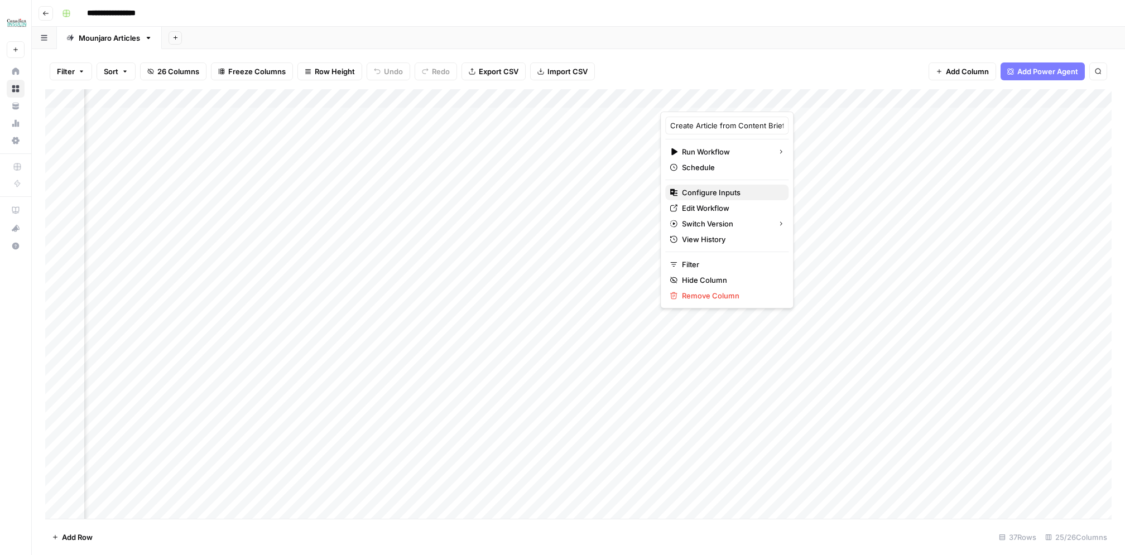
click at [701, 190] on span "Configure Inputs" at bounding box center [731, 192] width 98 height 11
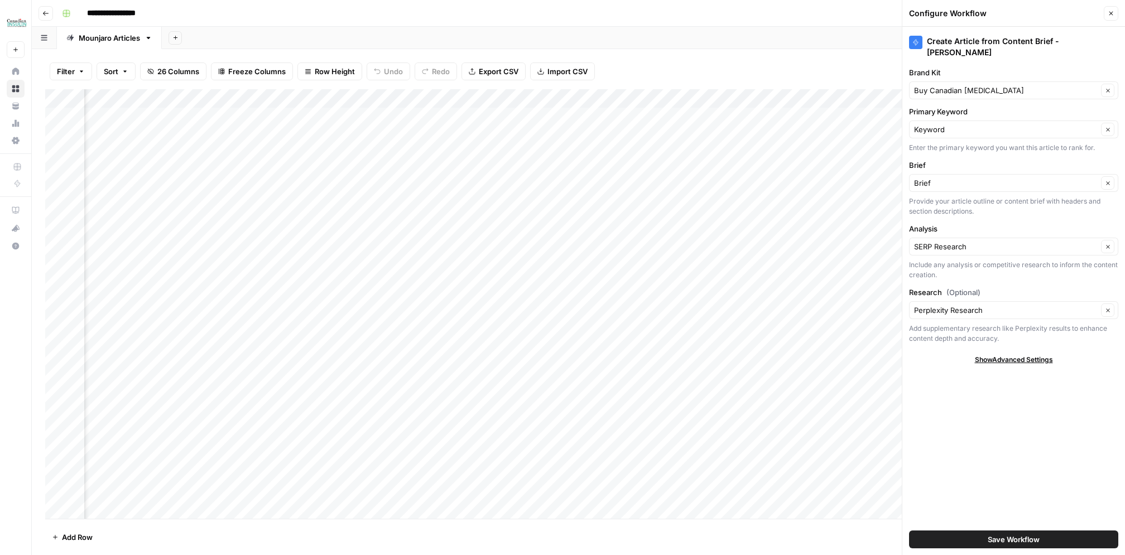
click at [1111, 12] on icon "button" at bounding box center [1111, 13] width 7 height 7
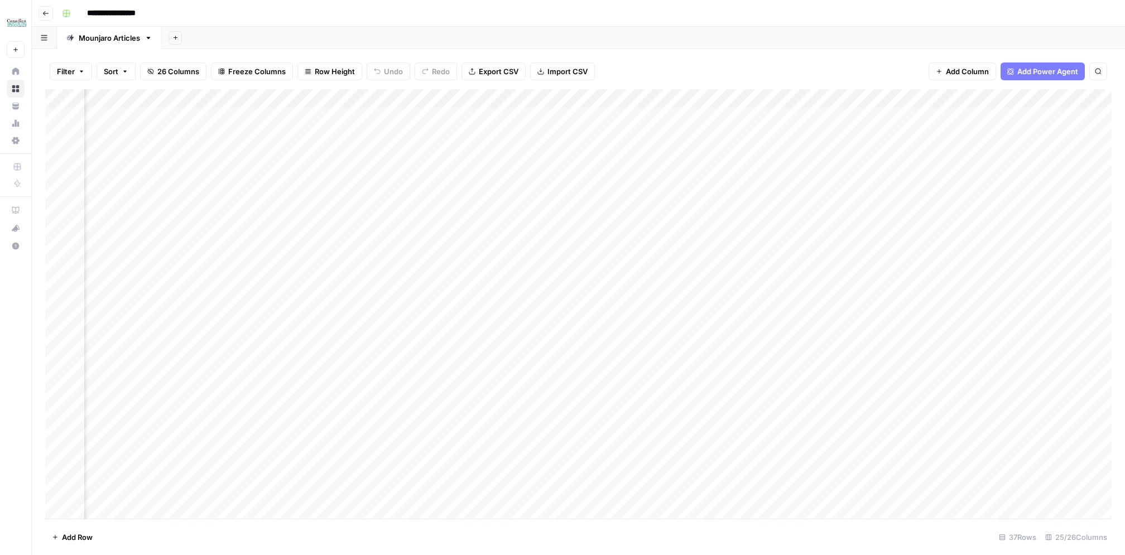
scroll to position [0, 105]
click at [623, 100] on div "Add Column" at bounding box center [578, 304] width 1066 height 430
click at [510, 98] on div "Add Column" at bounding box center [578, 304] width 1066 height 430
click at [480, 185] on button "Configure Inputs" at bounding box center [497, 193] width 123 height 16
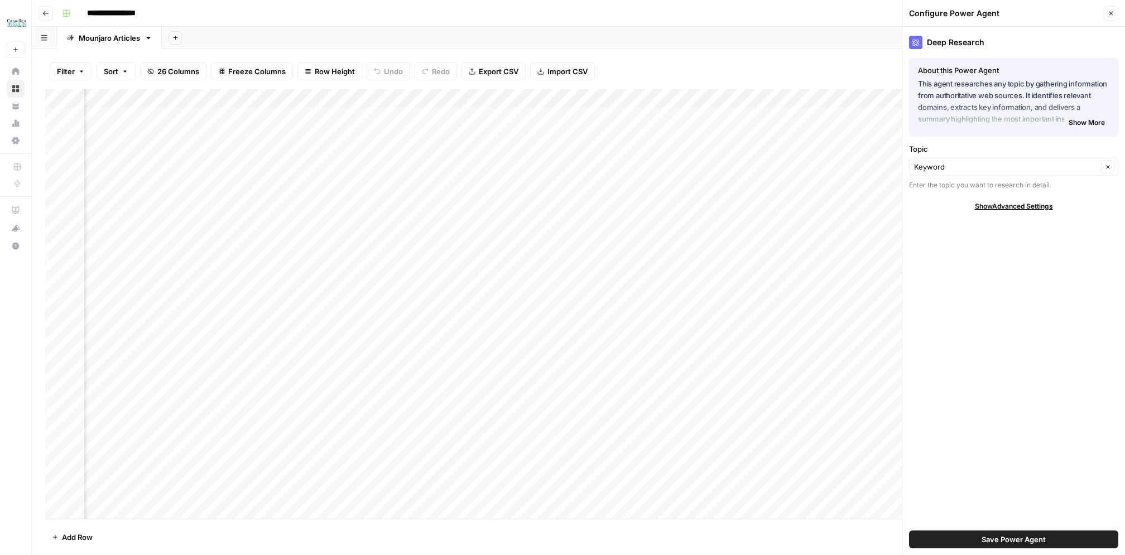
click at [982, 203] on span "Show Advanced Settings" at bounding box center [1014, 206] width 78 height 10
click at [1084, 121] on span "Show More" at bounding box center [1087, 123] width 36 height 10
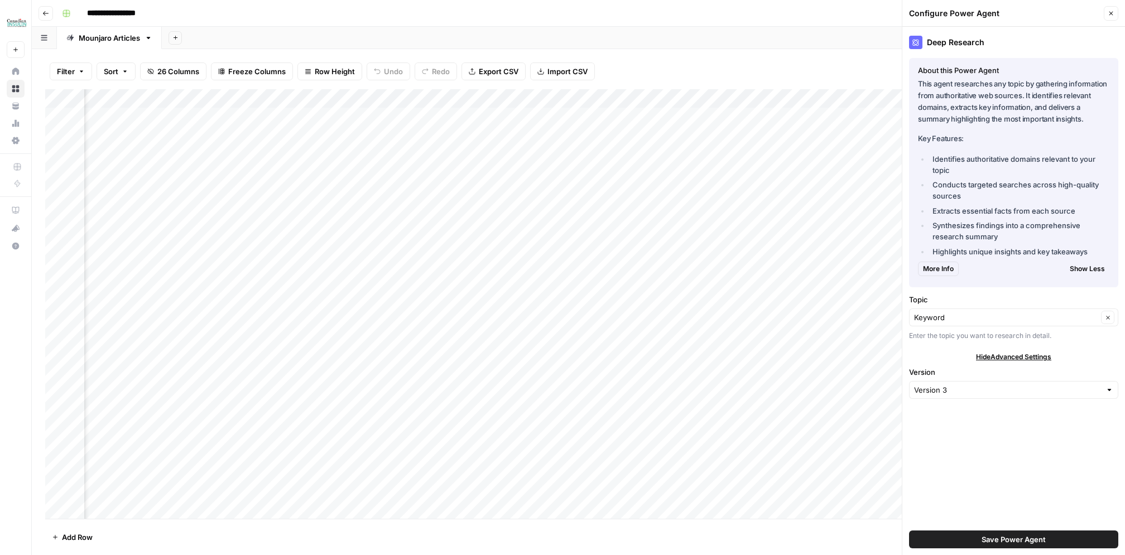
click at [1113, 14] on icon "button" at bounding box center [1111, 13] width 7 height 7
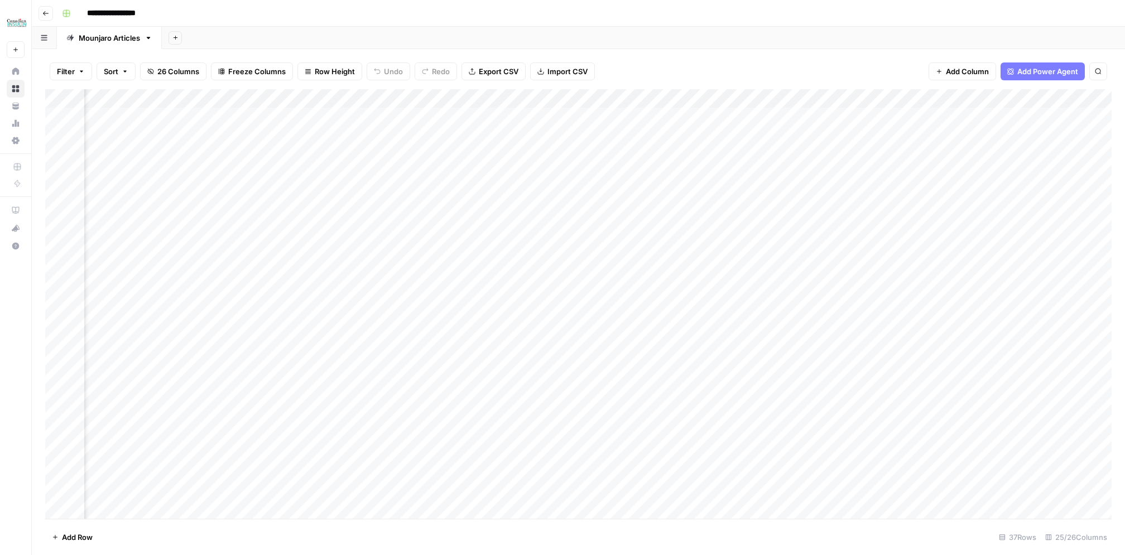
scroll to position [0, 386]
click at [701, 155] on div "Add Column" at bounding box center [578, 304] width 1066 height 430
click at [481, 174] on div "Add Column" at bounding box center [578, 304] width 1066 height 430
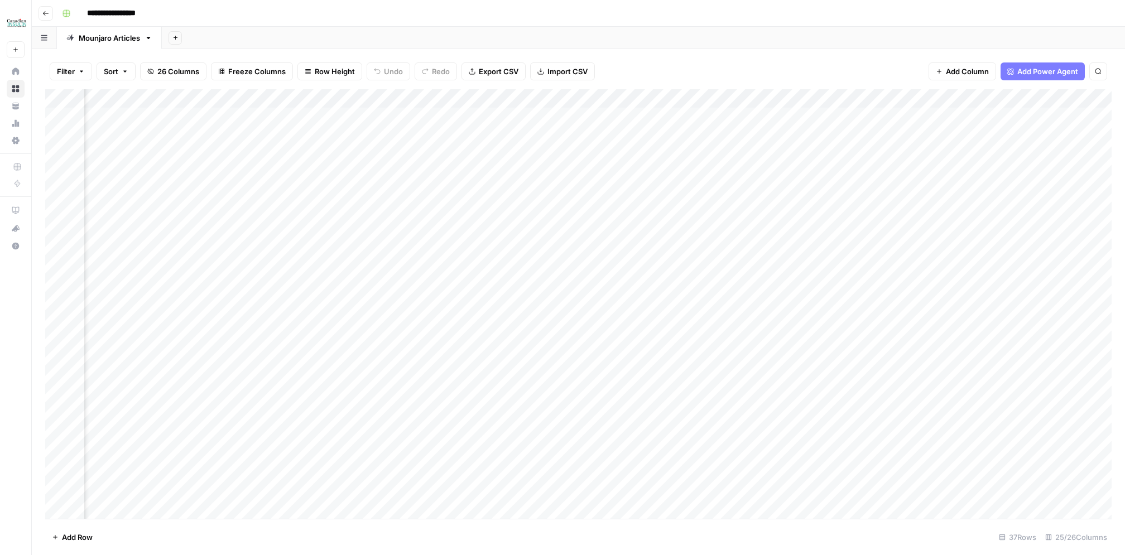
click at [667, 174] on div "Add Column" at bounding box center [578, 304] width 1066 height 430
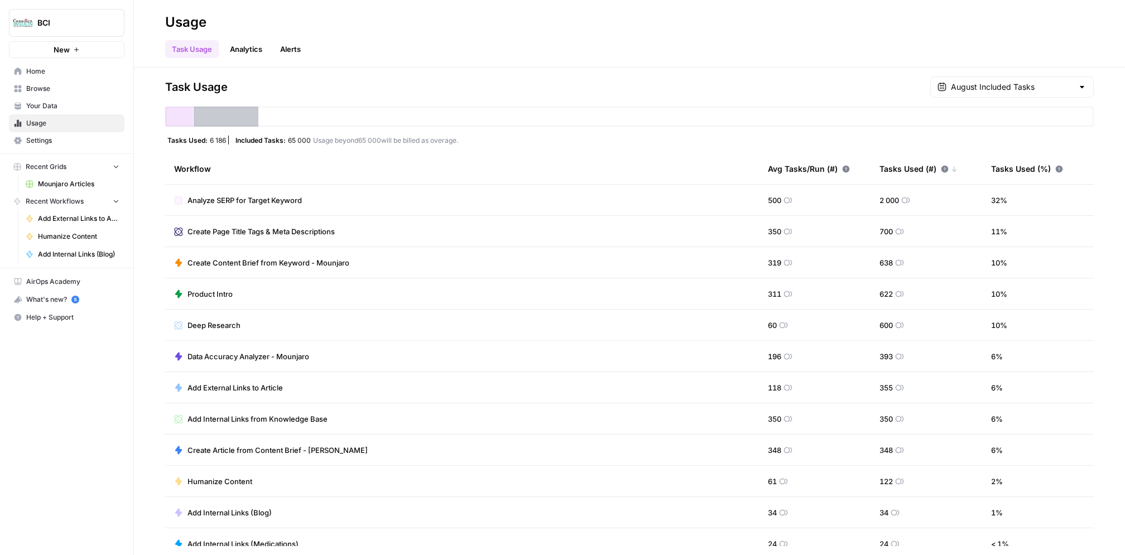
click at [239, 50] on link "Analytics" at bounding box center [246, 49] width 46 height 18
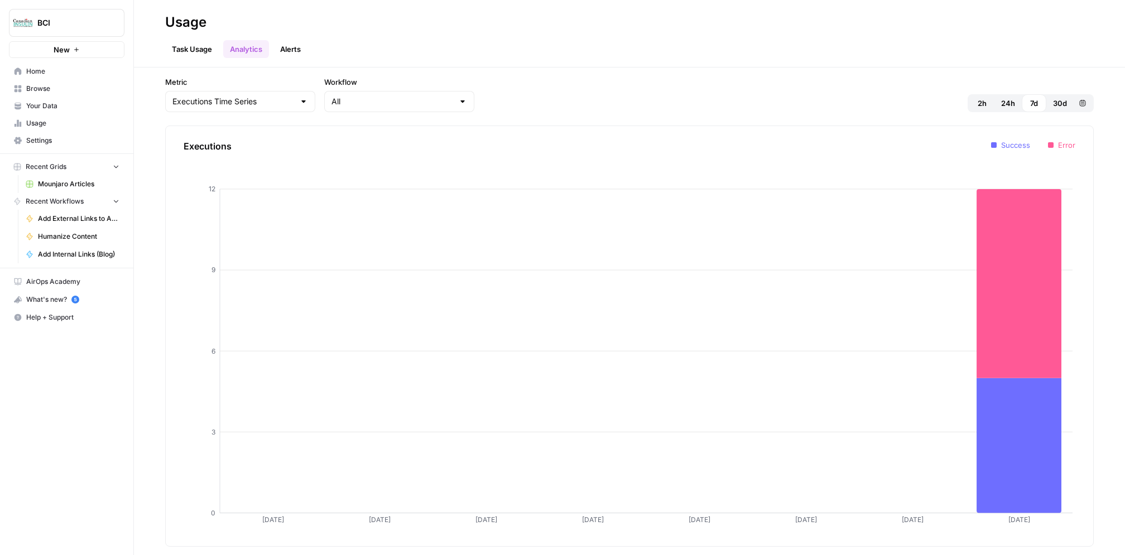
click at [297, 50] on link "Alerts" at bounding box center [290, 49] width 34 height 18
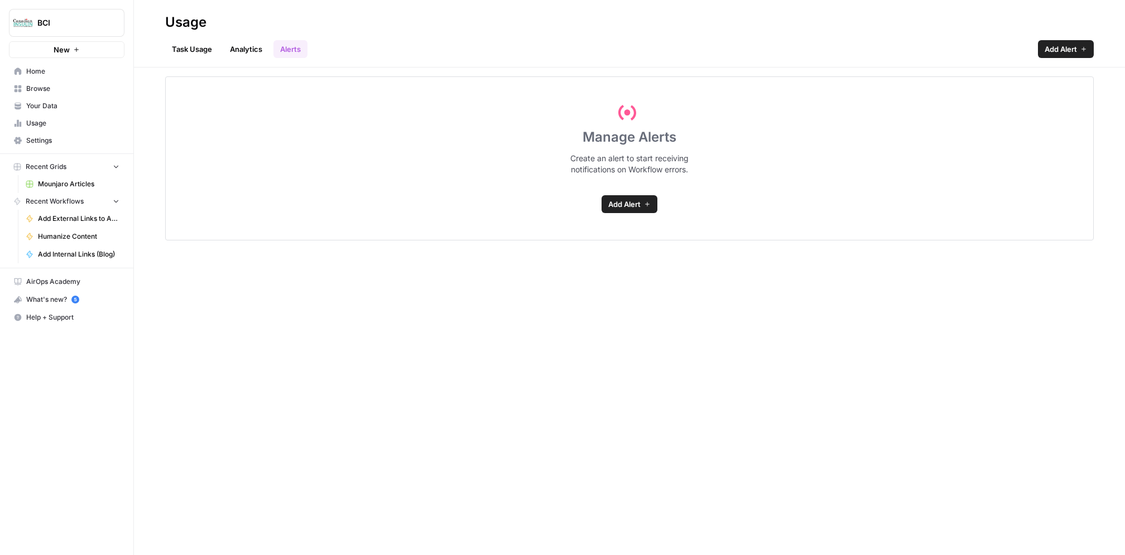
click at [251, 45] on link "Analytics" at bounding box center [246, 49] width 46 height 18
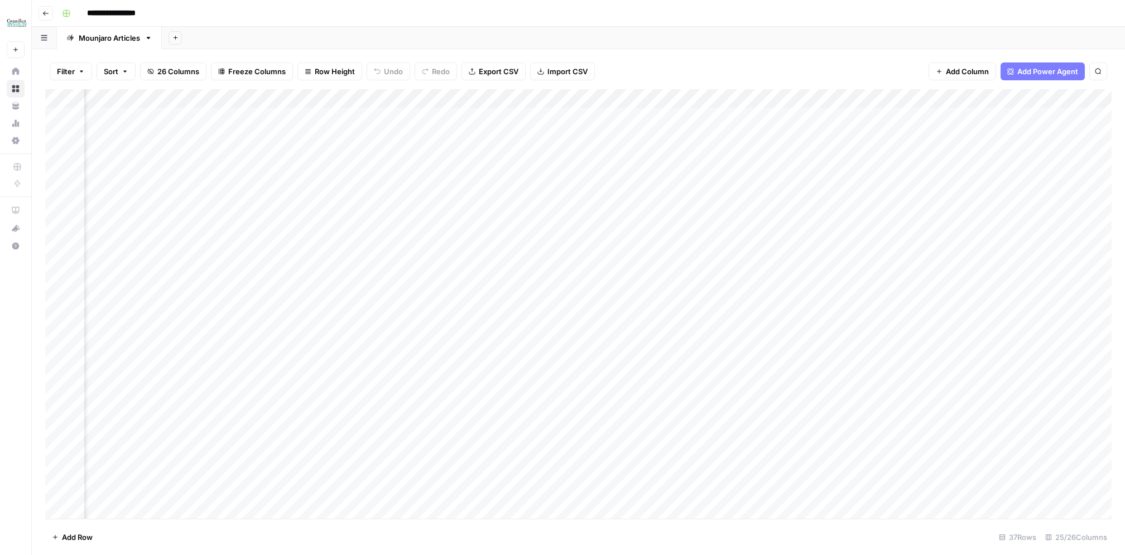
scroll to position [0, 480]
click at [608, 171] on div "Add Column" at bounding box center [578, 304] width 1066 height 430
click at [550, 153] on div "Add Column" at bounding box center [578, 304] width 1066 height 430
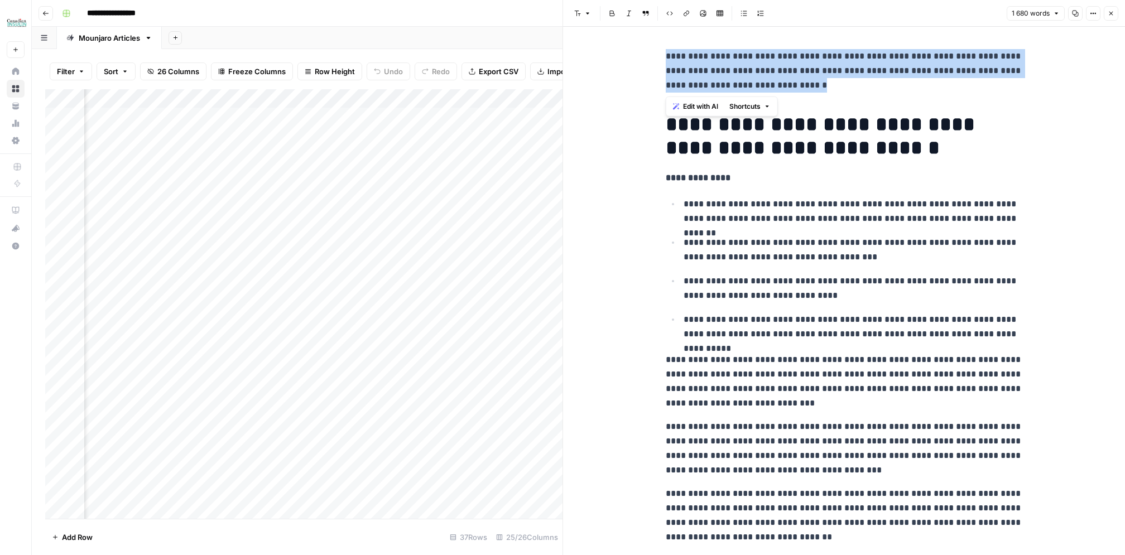
drag, startPoint x: 814, startPoint y: 84, endPoint x: 674, endPoint y: 31, distance: 149.4
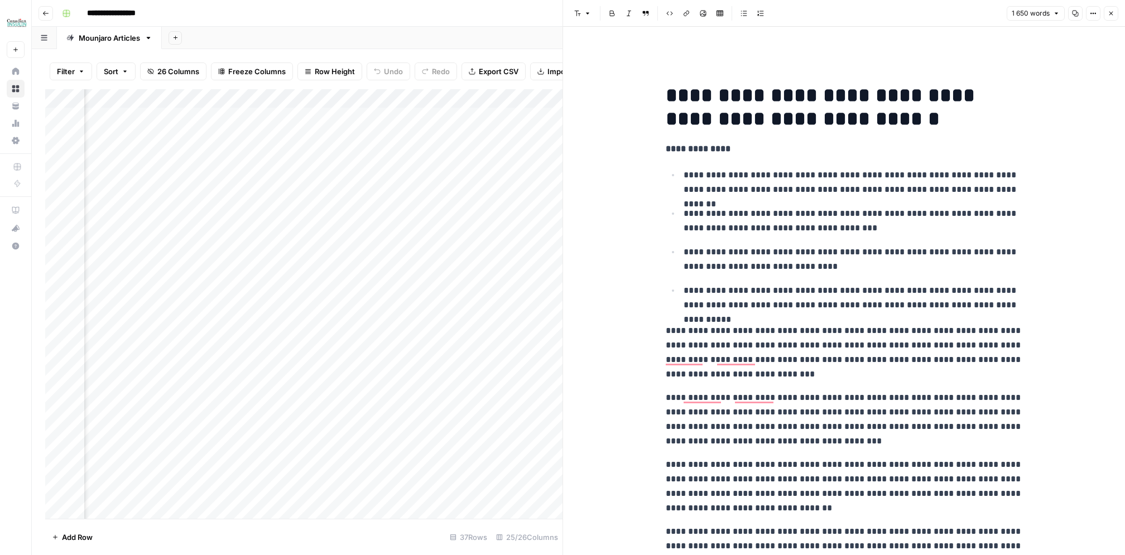
click at [1112, 12] on icon "button" at bounding box center [1111, 14] width 4 height 4
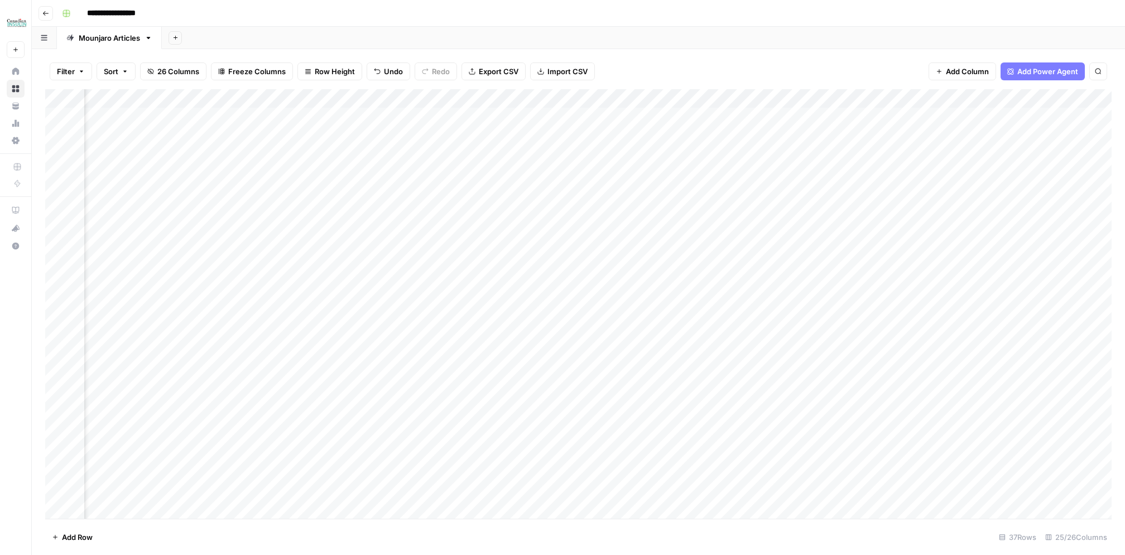
click at [612, 149] on div "Add Column" at bounding box center [578, 304] width 1066 height 430
click at [811, 153] on div "Add Column" at bounding box center [578, 304] width 1066 height 430
click at [835, 97] on div "Add Column" at bounding box center [578, 304] width 1066 height 430
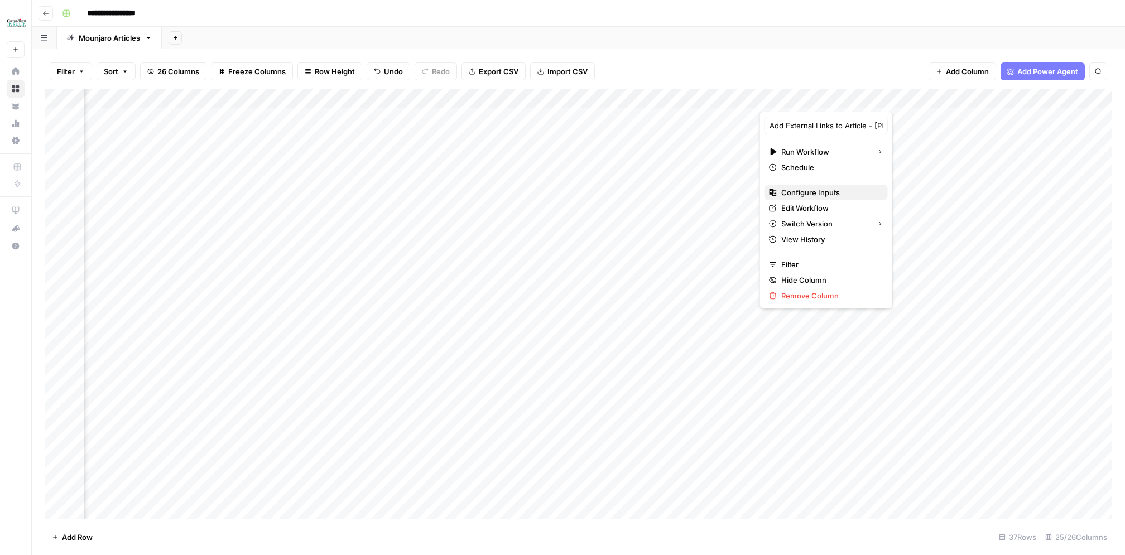
click at [804, 193] on span "Configure Inputs" at bounding box center [830, 192] width 98 height 11
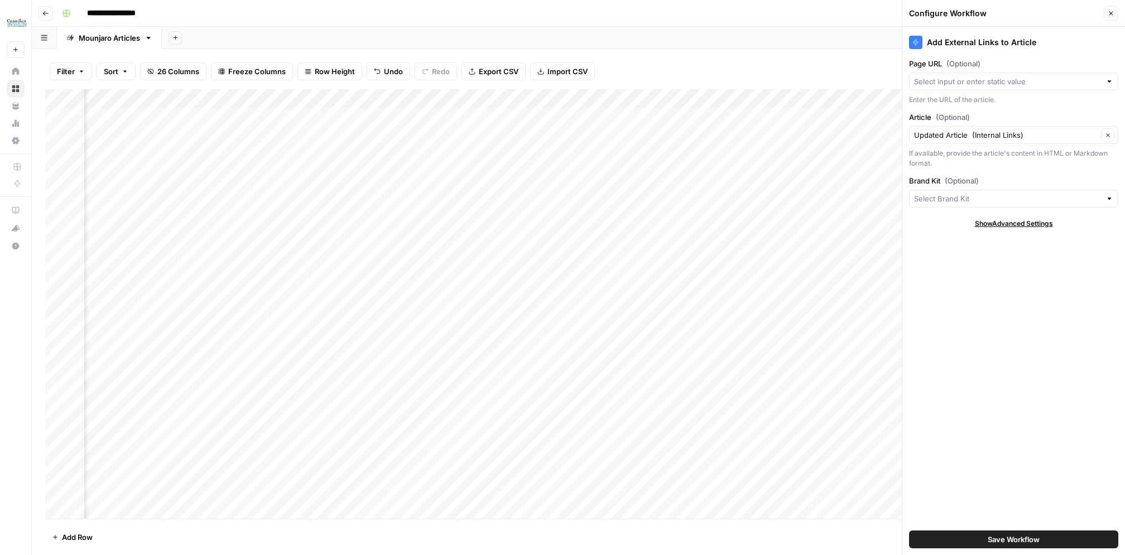
click at [1114, 14] on icon "button" at bounding box center [1111, 13] width 7 height 7
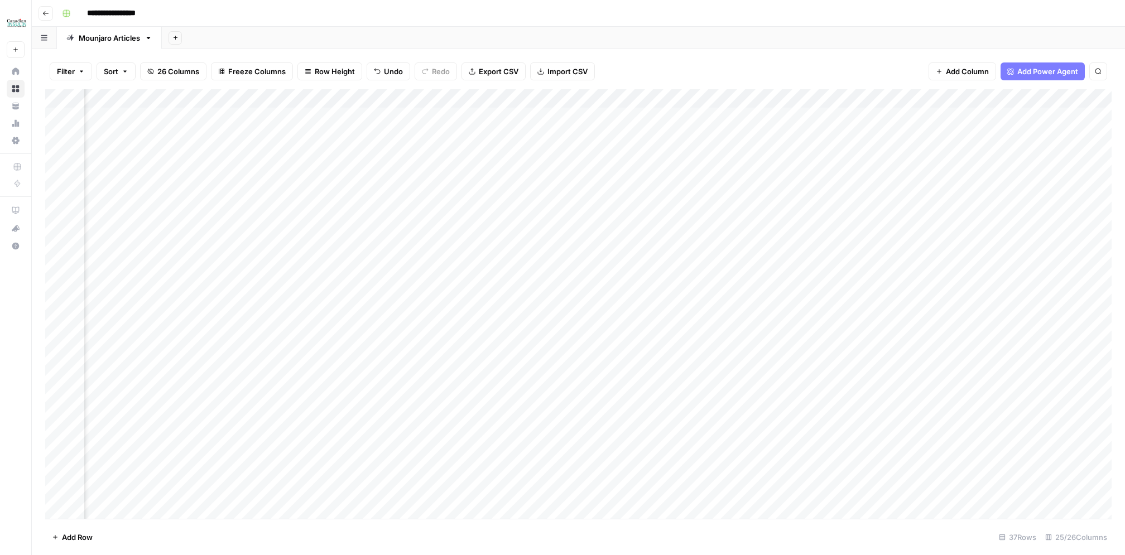
scroll to position [0, 725]
click at [566, 173] on div "Add Column" at bounding box center [578, 304] width 1066 height 430
click at [660, 155] on div "Add Column" at bounding box center [578, 304] width 1066 height 430
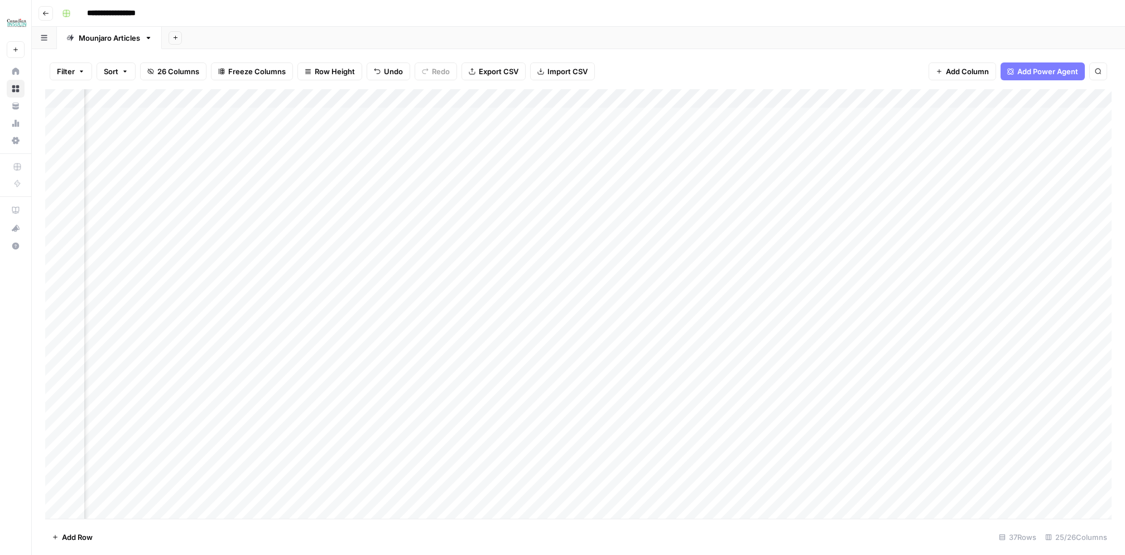
scroll to position [0, 915]
click at [776, 151] on div "Add Column" at bounding box center [578, 304] width 1066 height 430
click at [410, 172] on div "Add Column" at bounding box center [578, 304] width 1066 height 430
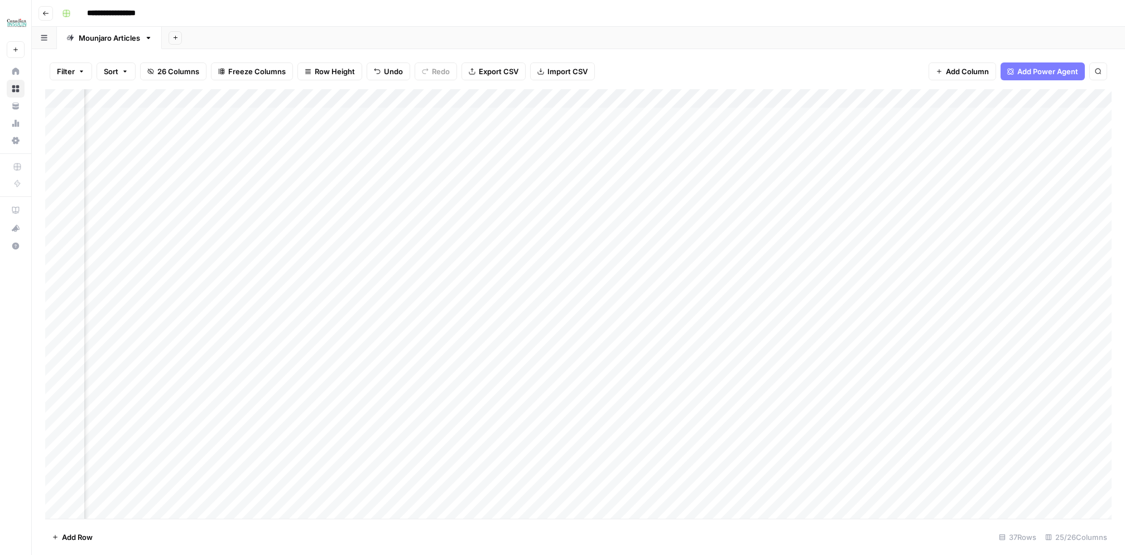
click at [462, 172] on div "Add Column" at bounding box center [578, 304] width 1066 height 430
click at [669, 151] on div "Add Column" at bounding box center [578, 304] width 1066 height 430
click at [665, 175] on div "Add Column" at bounding box center [578, 304] width 1066 height 430
click at [797, 153] on div "Add Column" at bounding box center [578, 304] width 1066 height 430
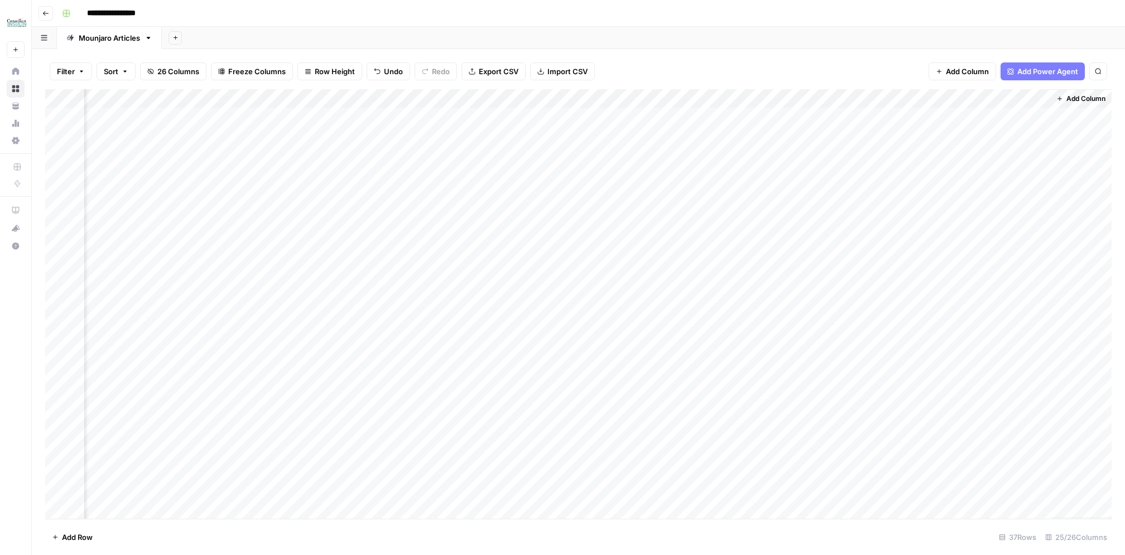
click at [800, 173] on div "Add Column" at bounding box center [578, 304] width 1066 height 430
click at [123, 189] on div "Add Column" at bounding box center [578, 304] width 1066 height 430
click at [306, 193] on div "Add Column" at bounding box center [578, 304] width 1066 height 430
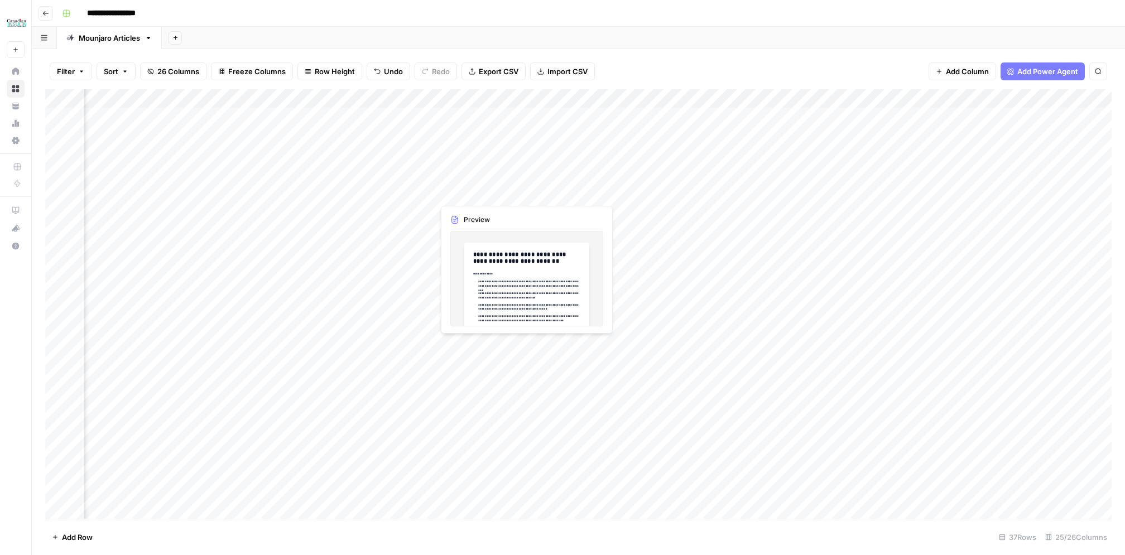
click at [467, 197] on div "Add Column" at bounding box center [578, 304] width 1066 height 430
click at [462, 195] on div "Add Column" at bounding box center [578, 304] width 1066 height 430
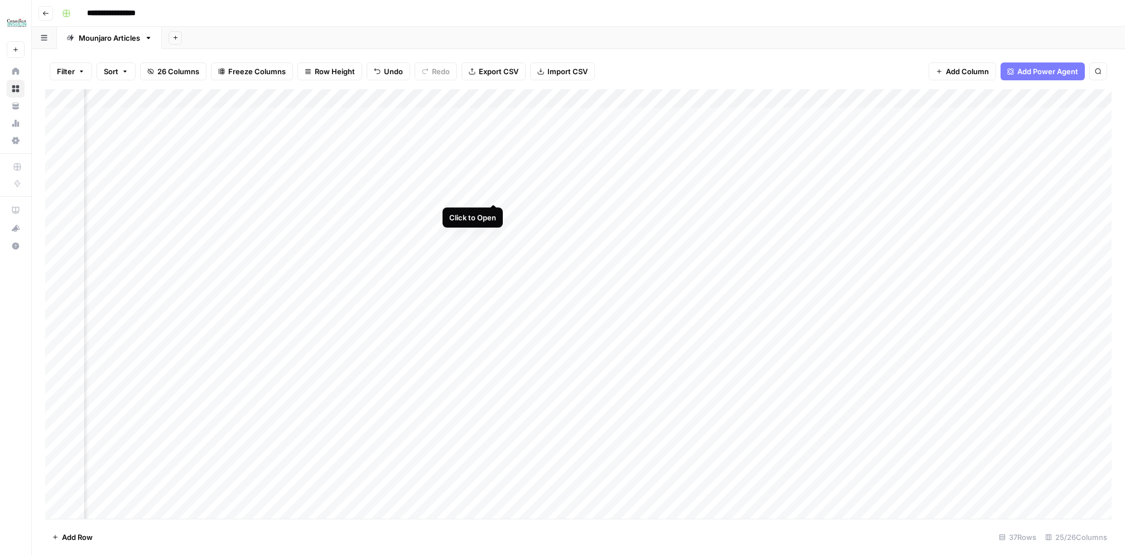
click at [495, 193] on div "Add Column" at bounding box center [578, 304] width 1066 height 430
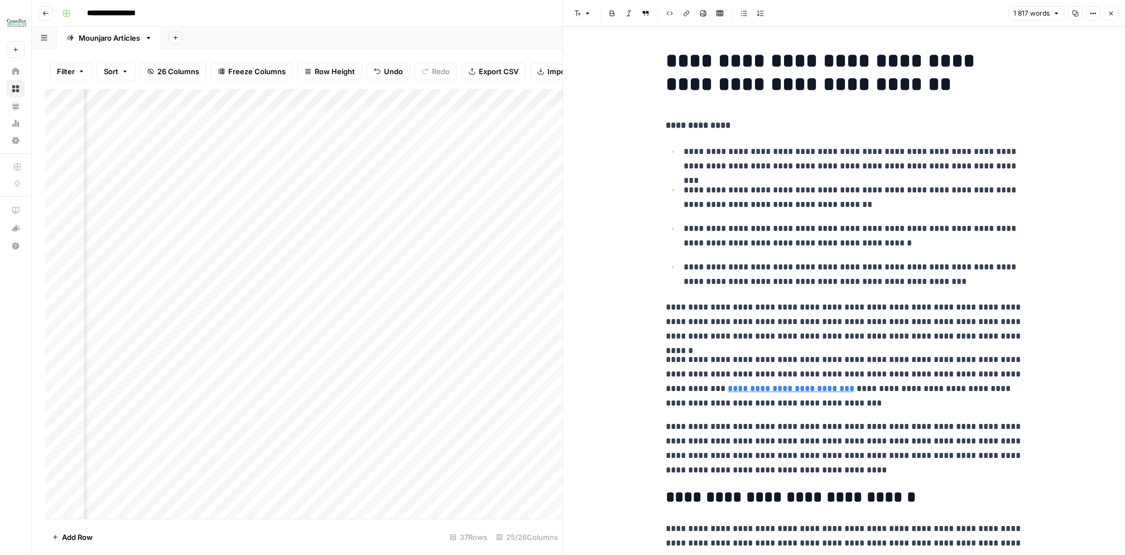
click at [1075, 15] on icon "button" at bounding box center [1076, 14] width 6 height 6
click at [1109, 13] on icon "button" at bounding box center [1111, 13] width 7 height 7
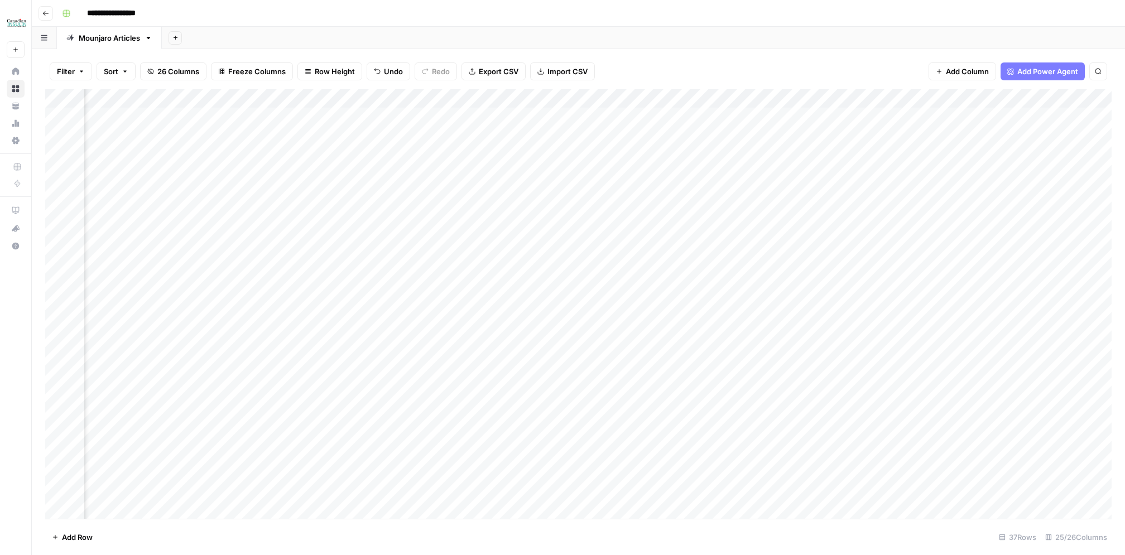
scroll to position [0, 1338]
click at [649, 190] on div "Add Column" at bounding box center [578, 304] width 1066 height 430
click at [651, 190] on div "Add Column" at bounding box center [578, 304] width 1066 height 430
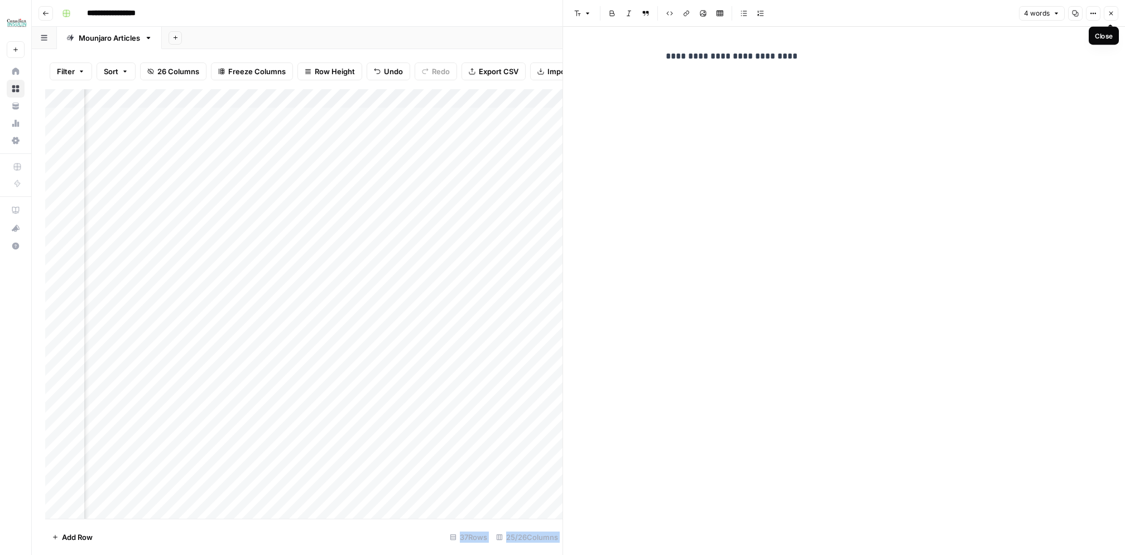
click at [1110, 13] on icon "button" at bounding box center [1111, 13] width 7 height 7
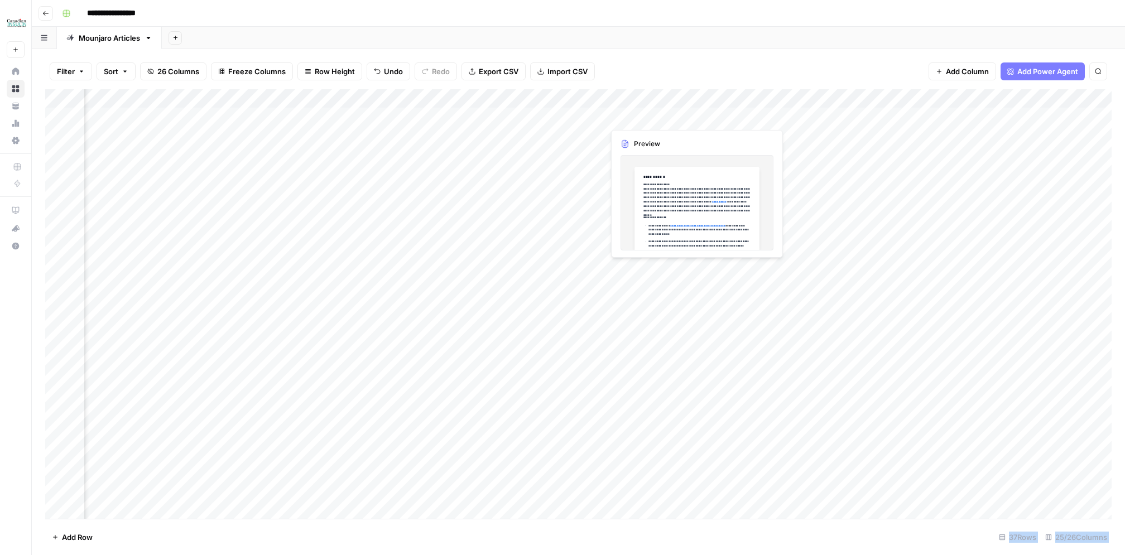
click at [634, 119] on div "Add Column" at bounding box center [578, 304] width 1066 height 430
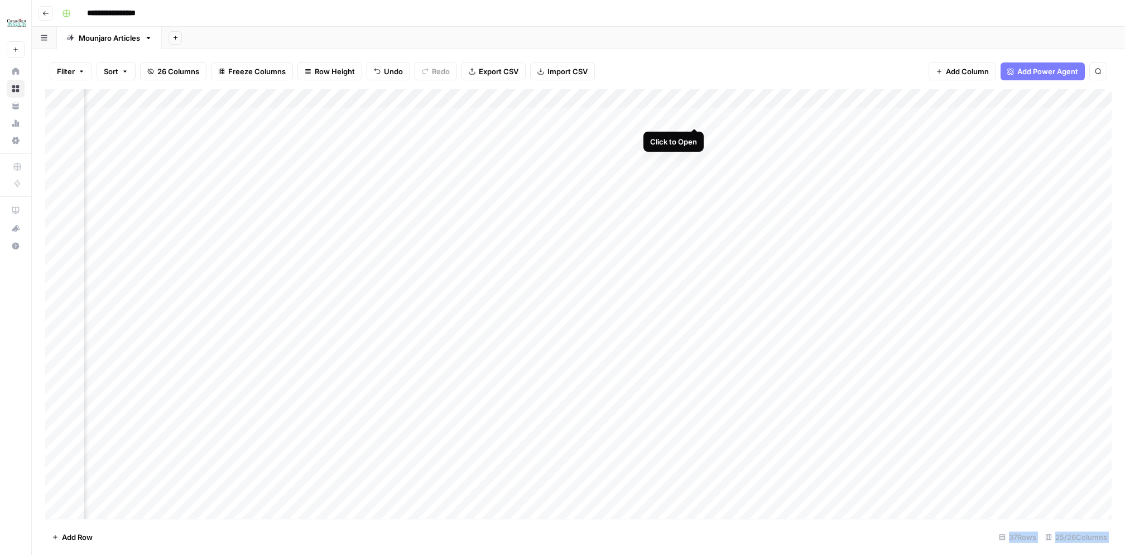
click at [694, 119] on div "Add Column" at bounding box center [578, 304] width 1066 height 430
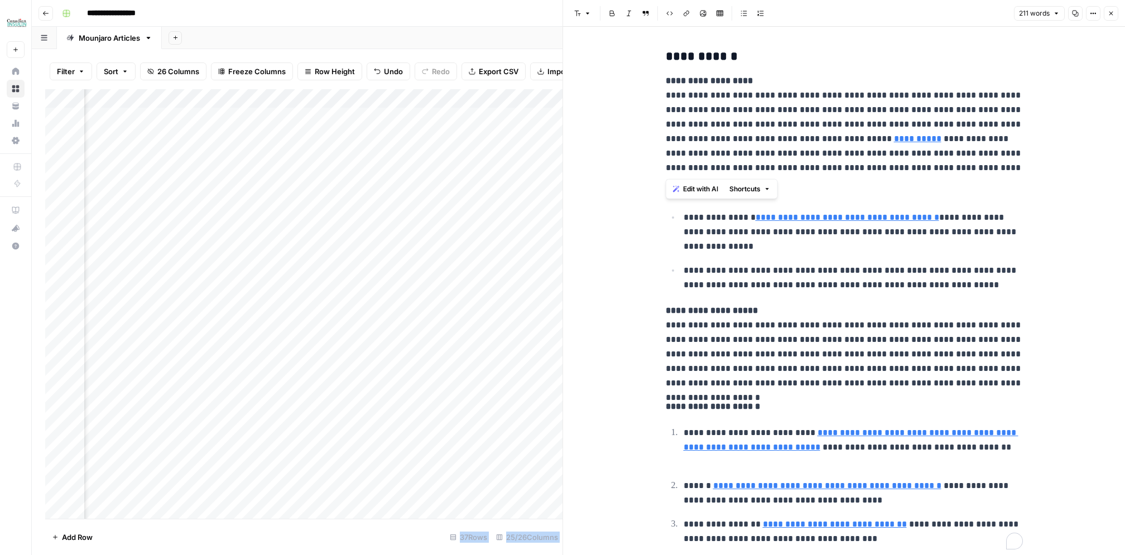
drag, startPoint x: 664, startPoint y: 94, endPoint x: 998, endPoint y: 166, distance: 341.4
click at [998, 166] on div "**********" at bounding box center [844, 300] width 371 height 511
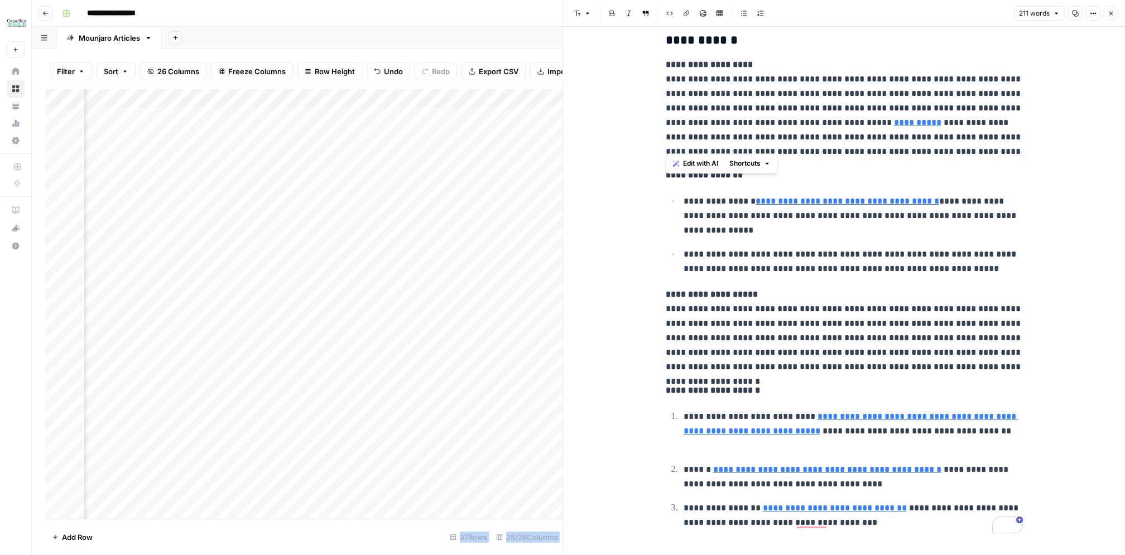
scroll to position [25, 0]
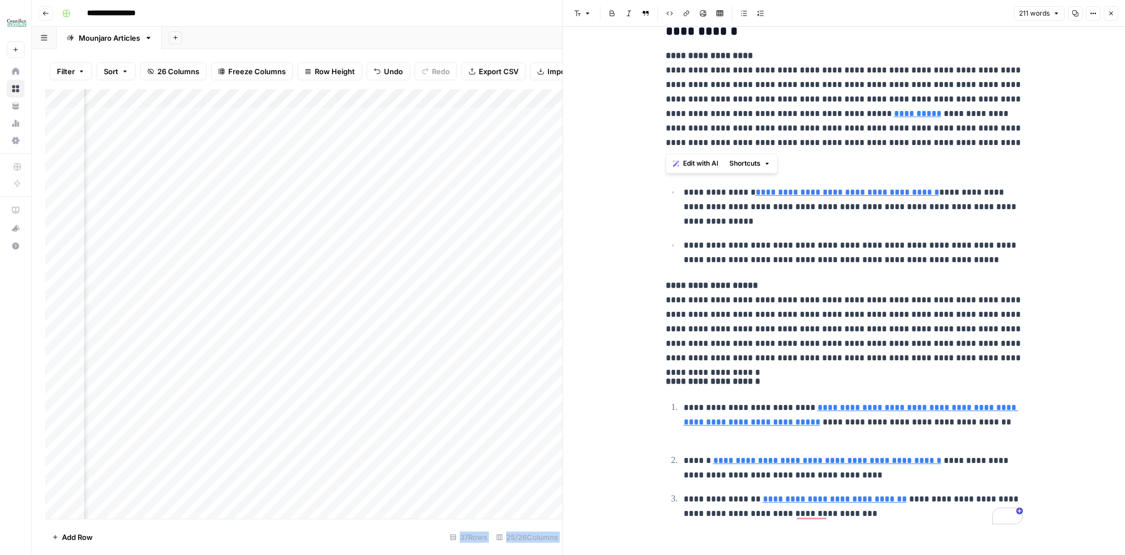
click at [736, 259] on p "**********" at bounding box center [853, 252] width 339 height 29
click at [791, 193] on link "**********" at bounding box center [848, 192] width 184 height 8
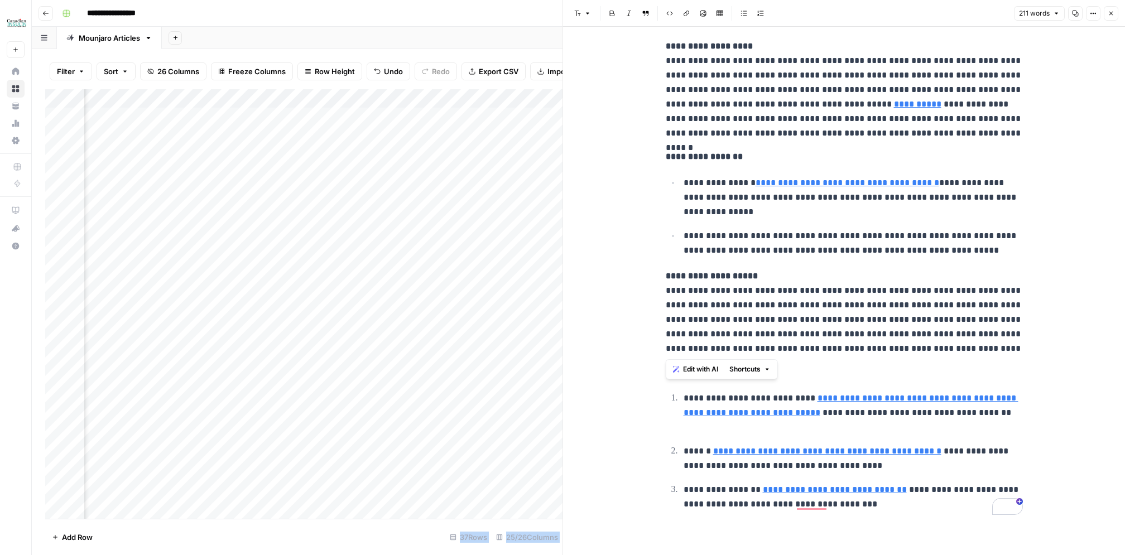
drag, startPoint x: 661, startPoint y: 291, endPoint x: 986, endPoint y: 349, distance: 329.8
click at [986, 349] on div "**********" at bounding box center [844, 265] width 371 height 511
click at [1108, 16] on icon "button" at bounding box center [1111, 13] width 7 height 7
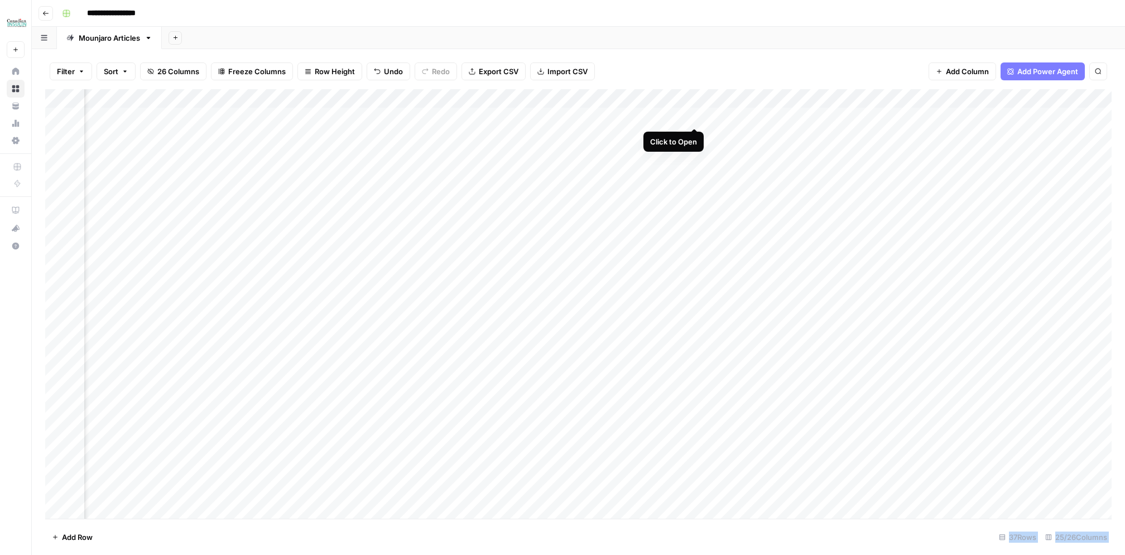
click at [694, 113] on div "Add Column" at bounding box center [578, 304] width 1066 height 430
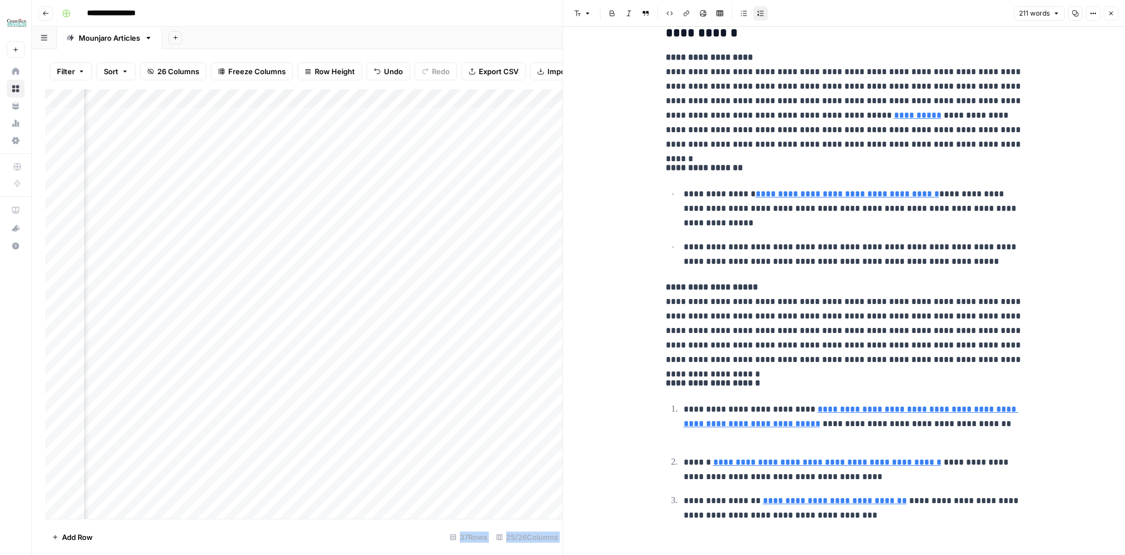
scroll to position [31, 0]
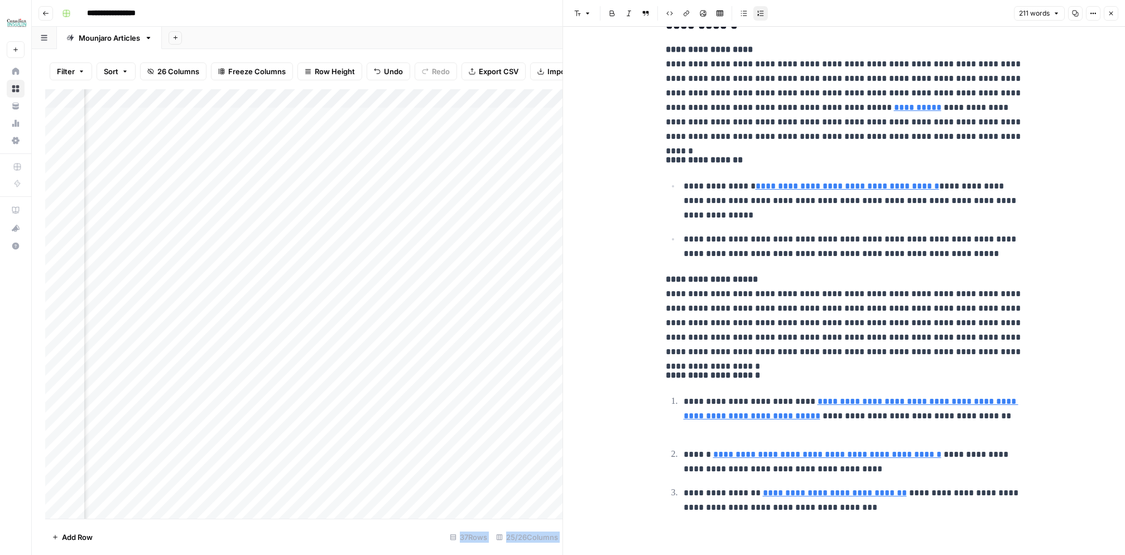
click at [1111, 15] on icon "button" at bounding box center [1111, 13] width 7 height 7
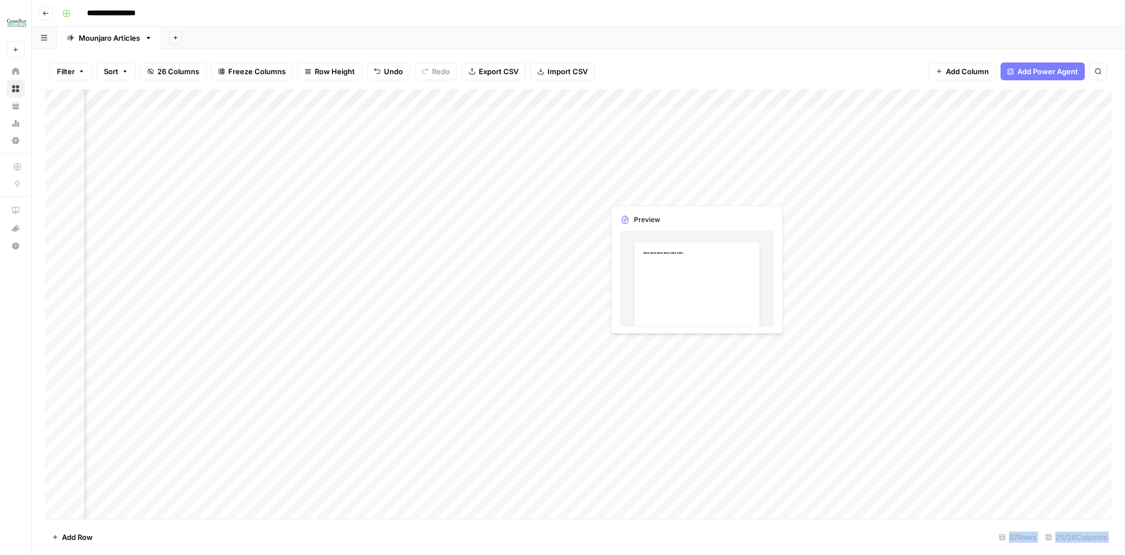
click at [640, 190] on div "Add Column" at bounding box center [578, 304] width 1066 height 430
click at [293, 192] on div "Add Column" at bounding box center [578, 304] width 1066 height 430
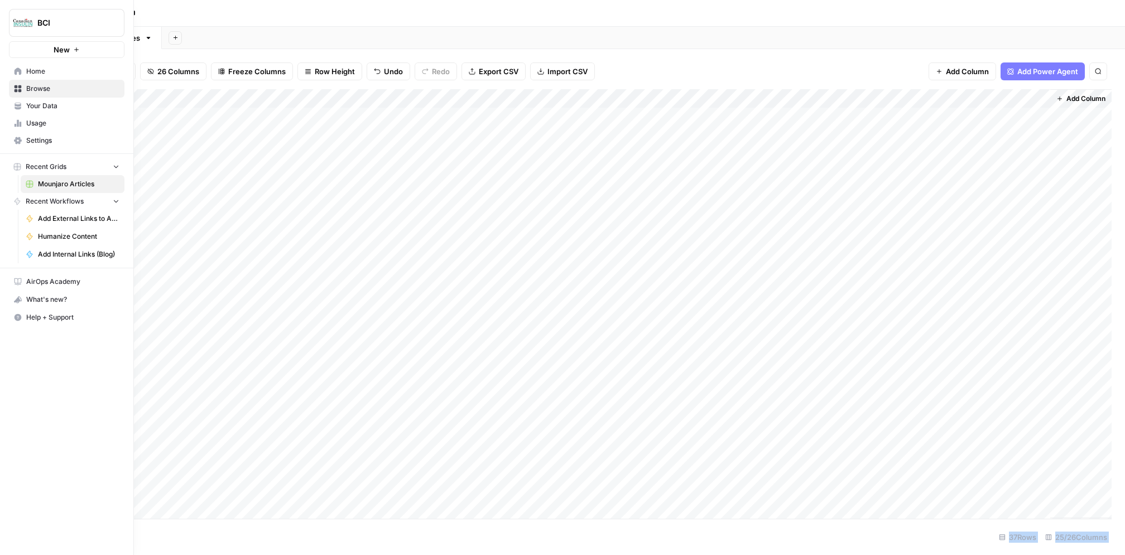
click at [26, 88] on span "Browse" at bounding box center [72, 89] width 93 height 10
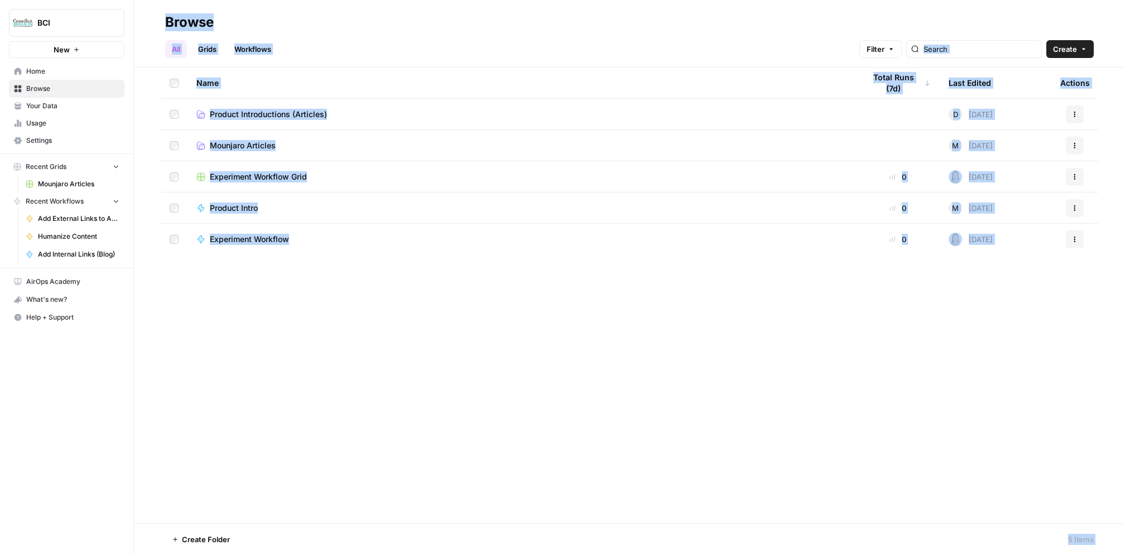
click at [256, 112] on span "Product Introductions (Articles)" at bounding box center [268, 114] width 117 height 11
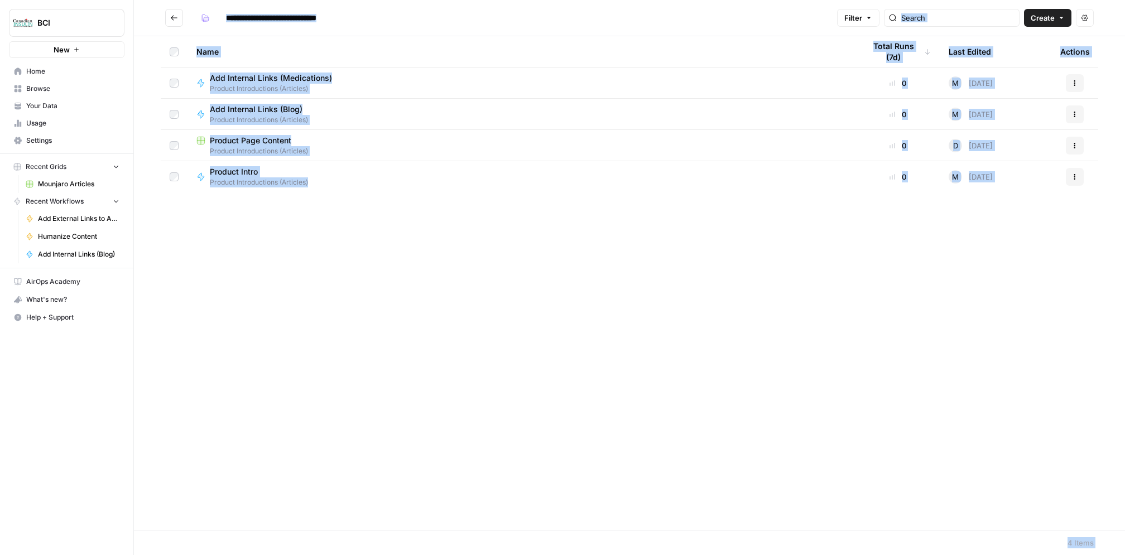
click at [250, 137] on span "Product Page Content" at bounding box center [250, 140] width 81 height 11
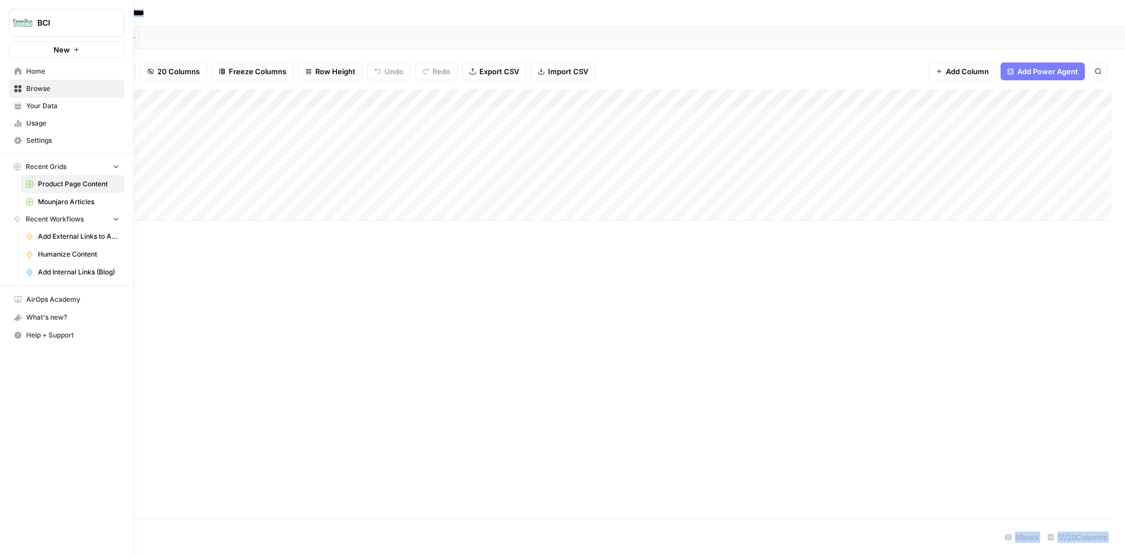
click at [18, 90] on icon at bounding box center [18, 88] width 7 height 7
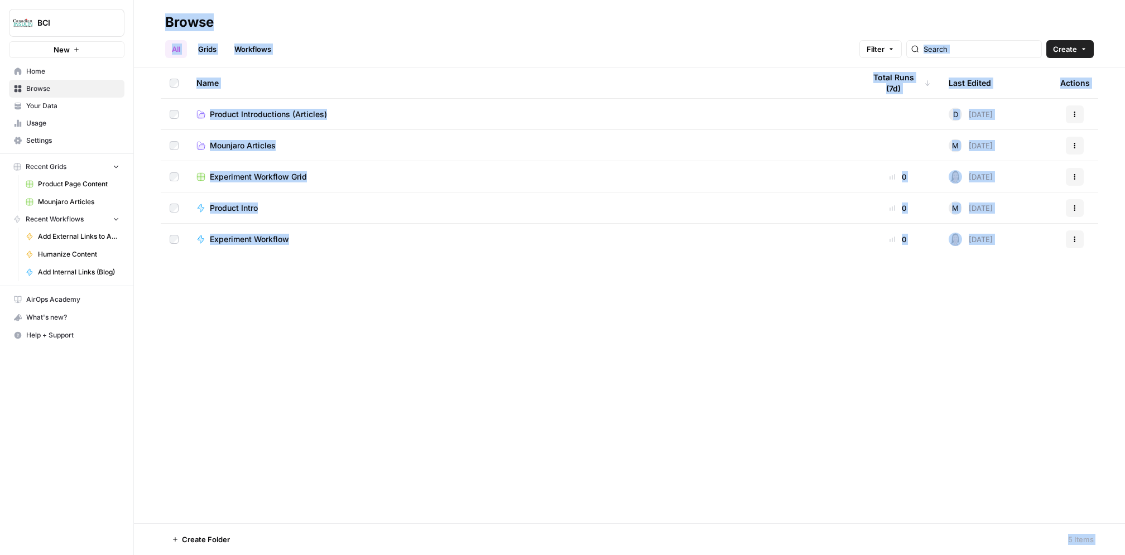
click at [266, 143] on span "Mounjaro Articles" at bounding box center [243, 145] width 66 height 11
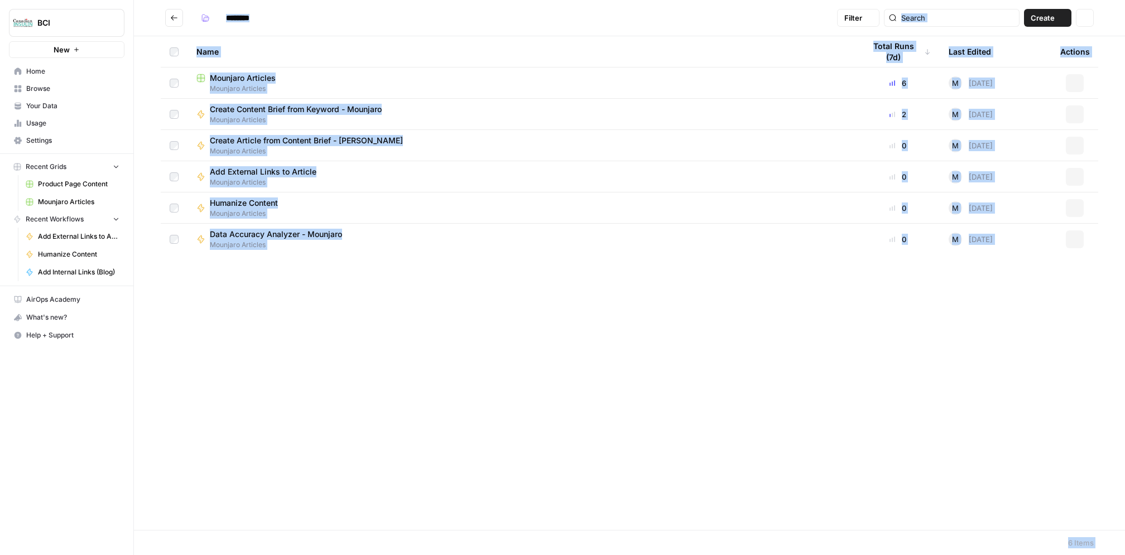
type input "**********"
click at [458, 84] on span "Mounjaro Articles" at bounding box center [521, 89] width 651 height 10
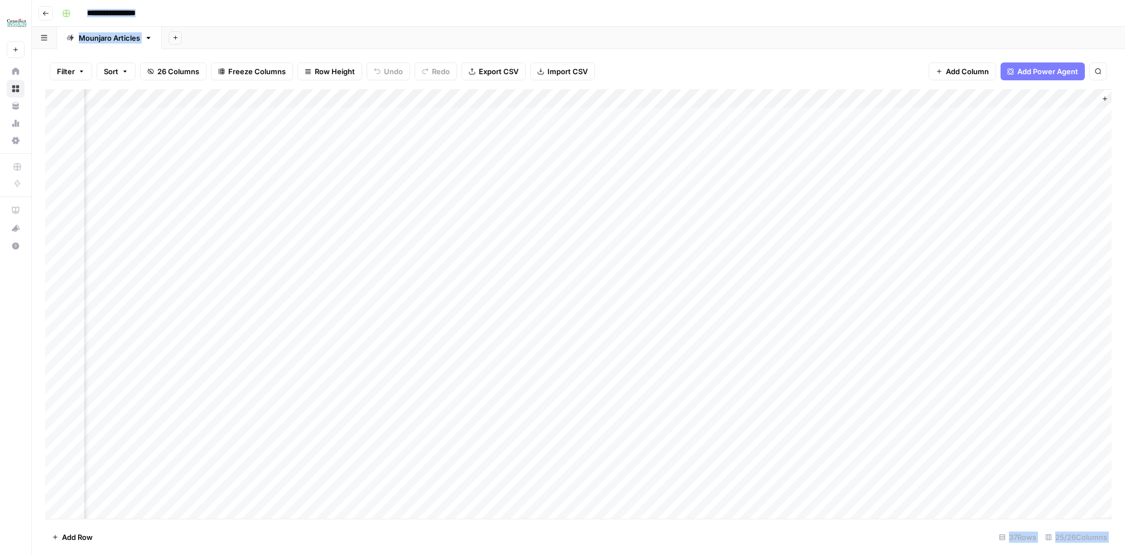
scroll to position [0, 1445]
click at [385, 118] on div "Add Column" at bounding box center [578, 304] width 1066 height 430
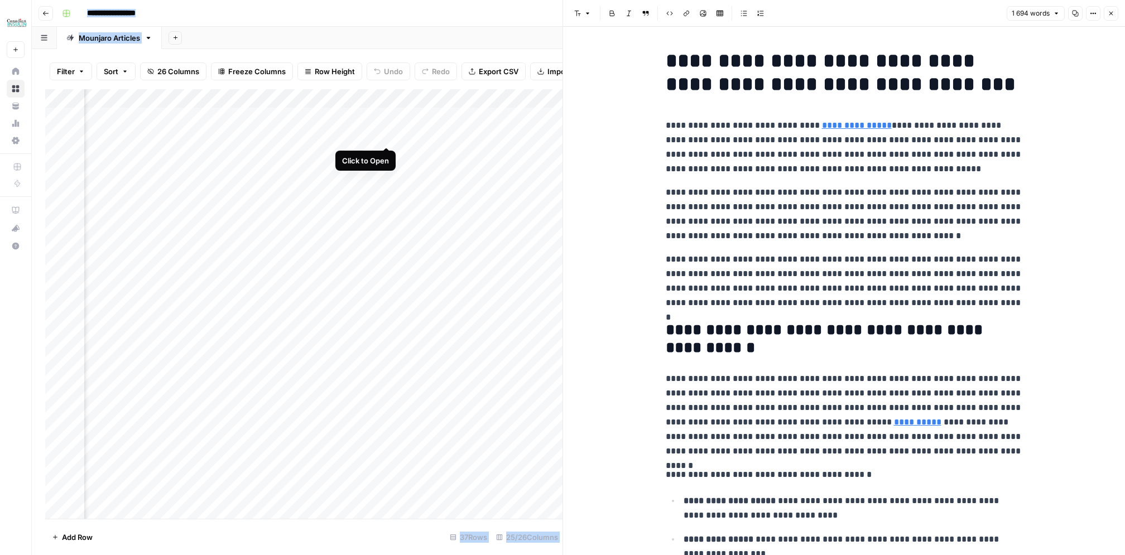
click at [388, 134] on div "Add Column" at bounding box center [303, 304] width 517 height 430
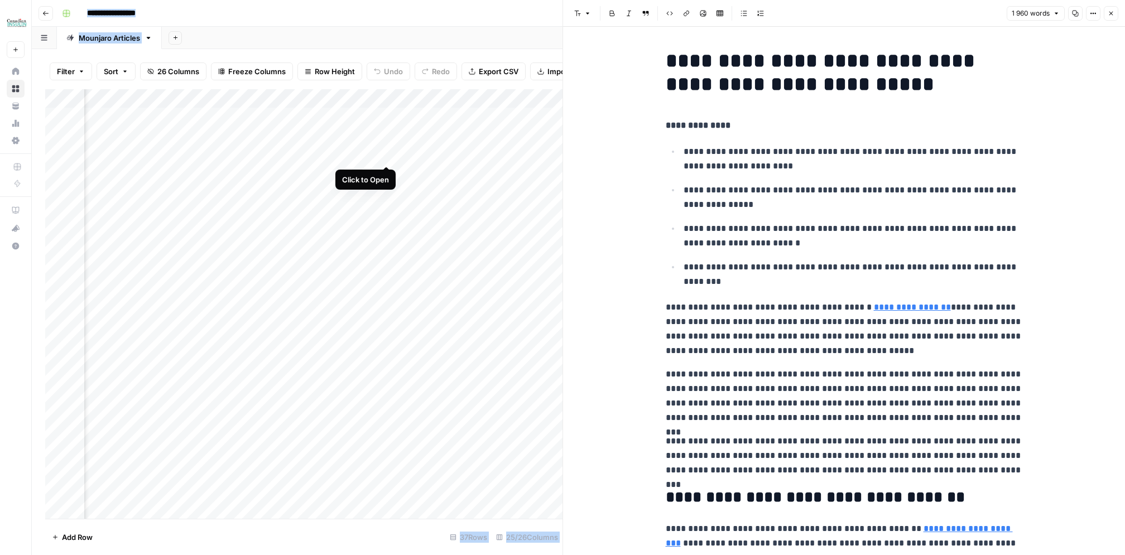
click at [388, 153] on div "Add Column" at bounding box center [303, 304] width 517 height 430
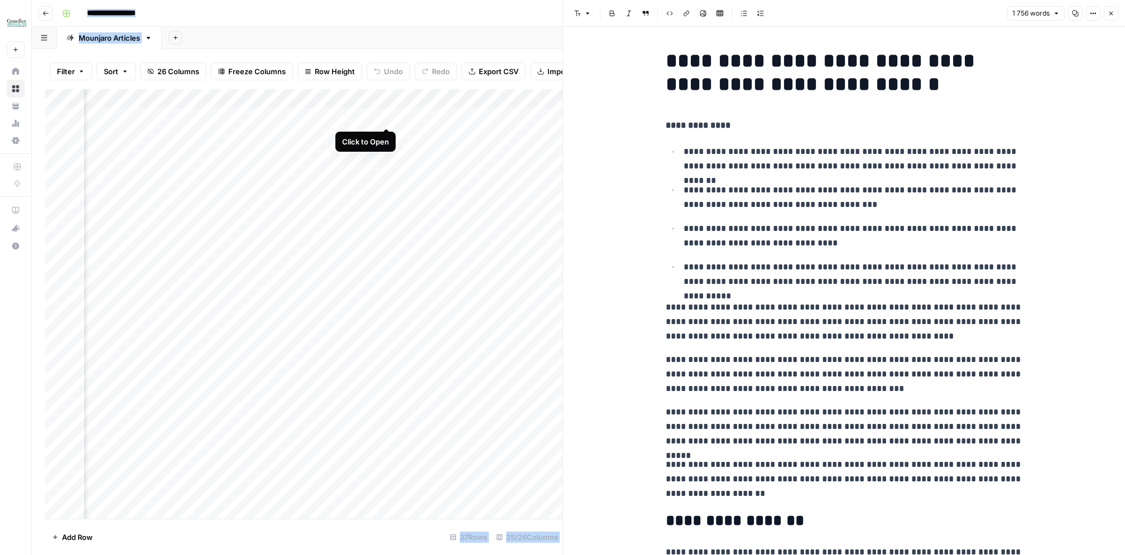
click at [388, 119] on div "Add Column" at bounding box center [303, 304] width 517 height 430
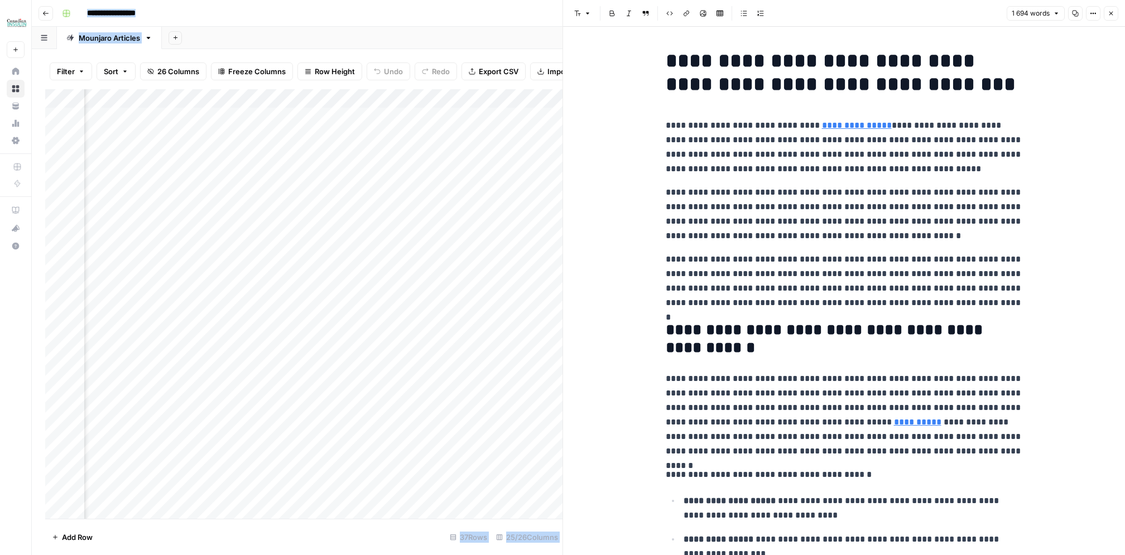
click at [713, 145] on p "**********" at bounding box center [844, 147] width 357 height 58
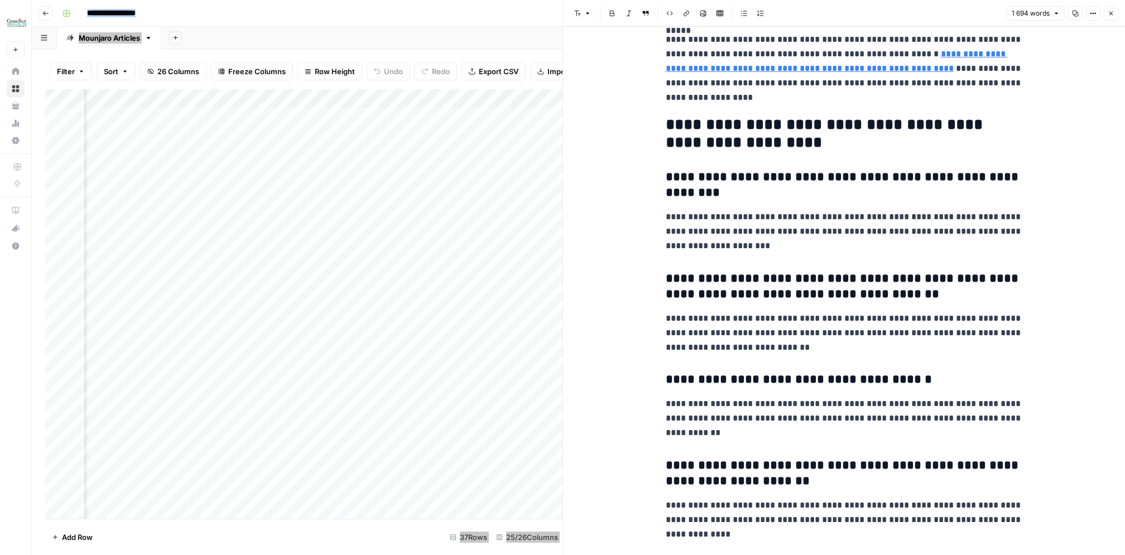
scroll to position [3228, 0]
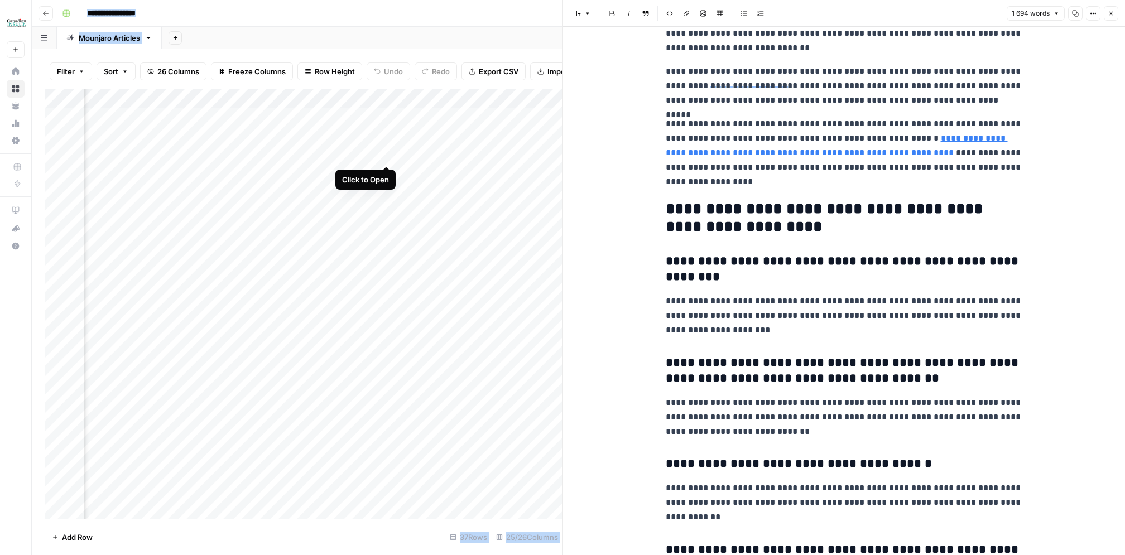
click at [386, 155] on div "Add Column" at bounding box center [303, 304] width 517 height 430
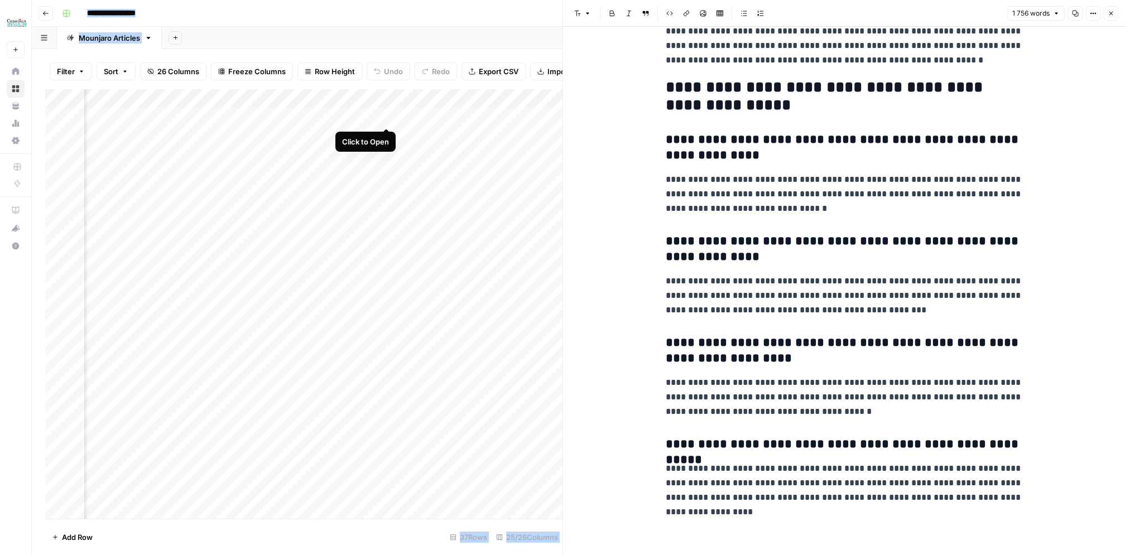
click at [388, 116] on div "Add Column" at bounding box center [303, 304] width 517 height 430
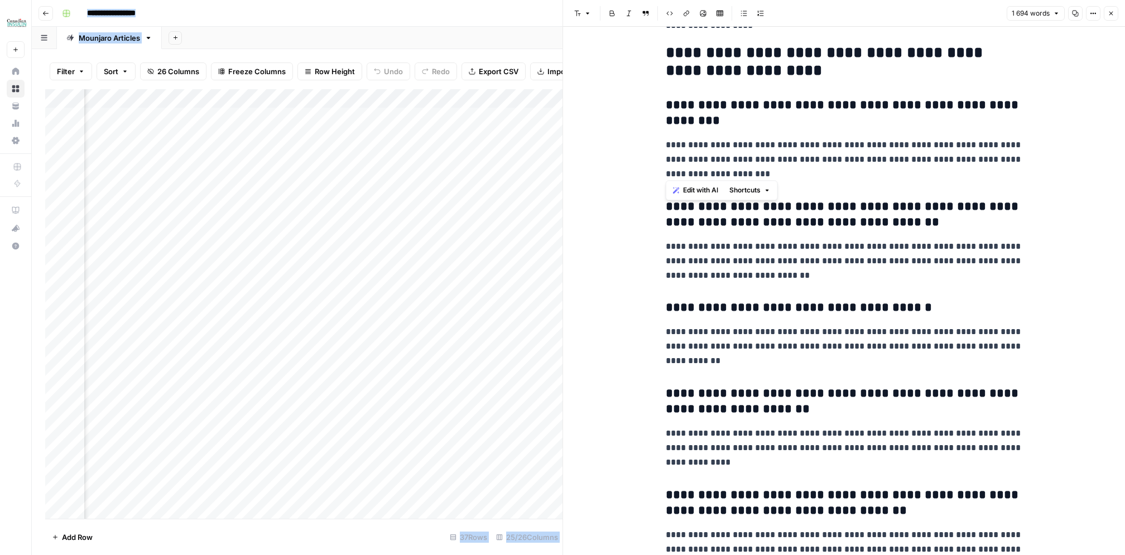
drag, startPoint x: 665, startPoint y: 99, endPoint x: 723, endPoint y: 170, distance: 92.0
copy div "**********"
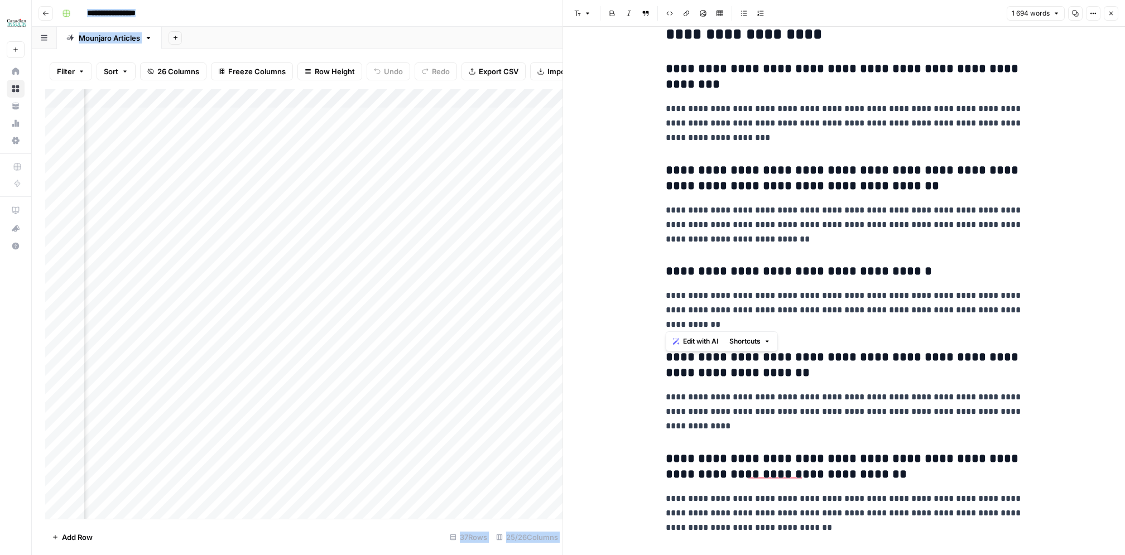
drag, startPoint x: 666, startPoint y: 267, endPoint x: 727, endPoint y: 323, distance: 83.0
copy div "**********"
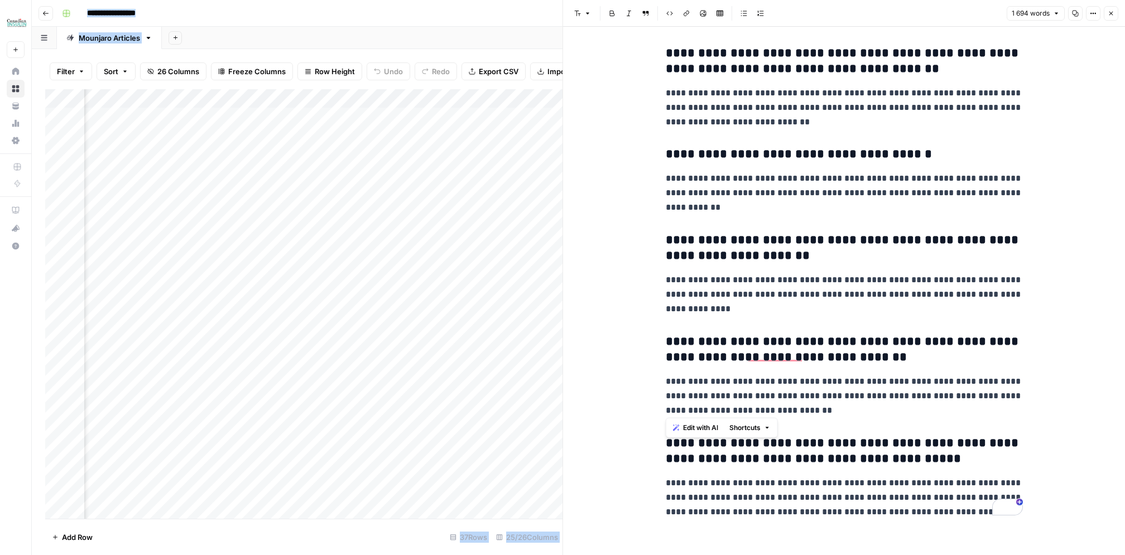
drag, startPoint x: 664, startPoint y: 339, endPoint x: 821, endPoint y: 402, distance: 169.7
copy div "**********"
click at [1112, 13] on icon "button" at bounding box center [1111, 13] width 7 height 7
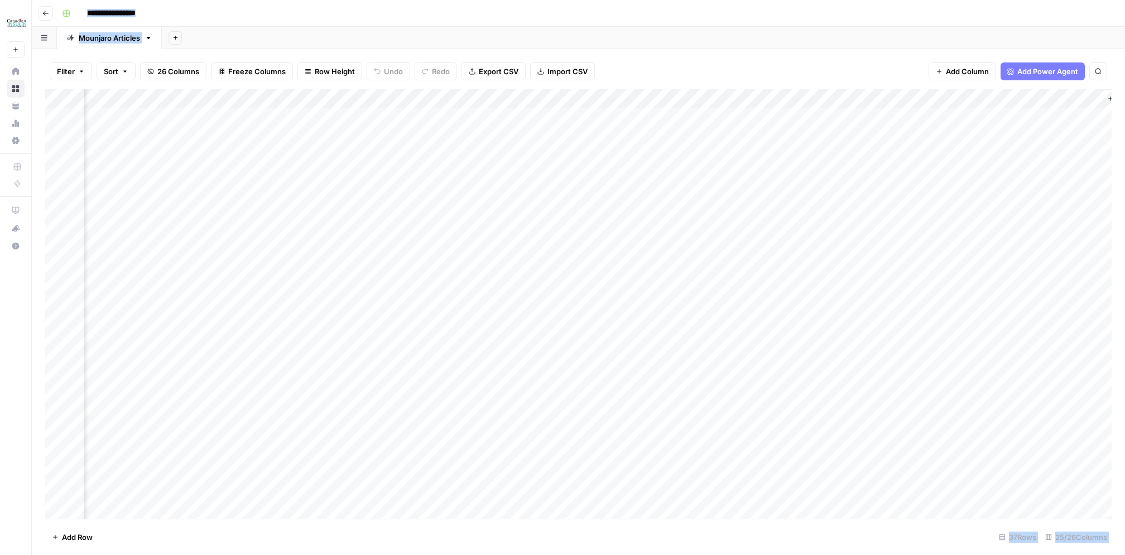
scroll to position [0, 1497]
